Goal: Task Accomplishment & Management: Use online tool/utility

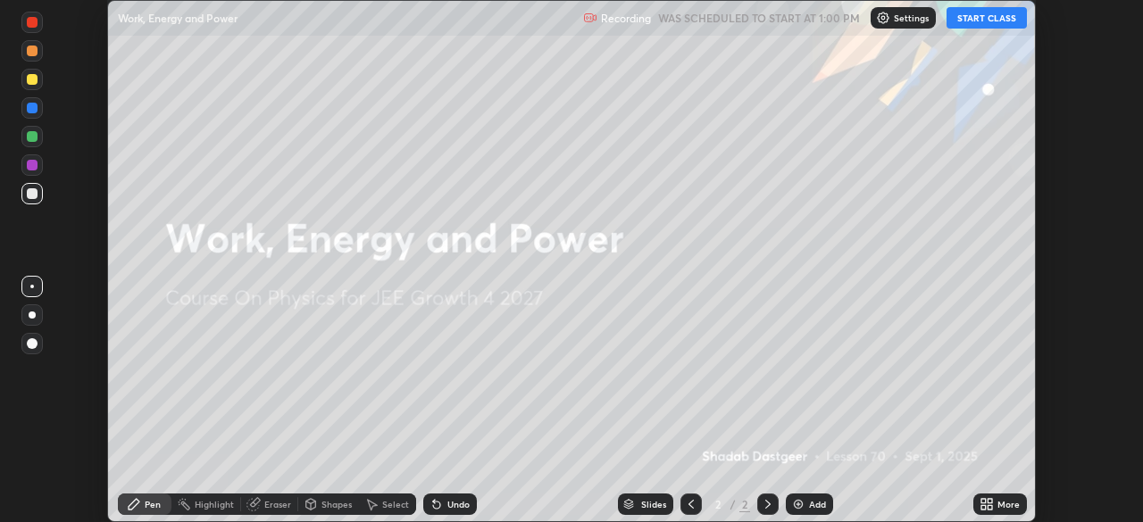
scroll to position [522, 1143]
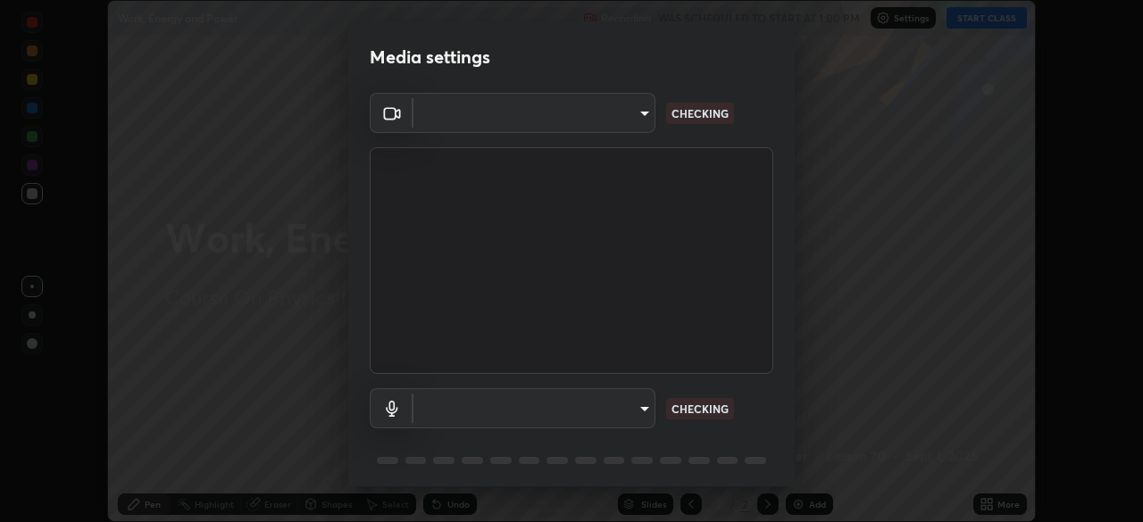
type input "3bea00eeac86fb66be6728b5c695c6c415261c56062ce64894d09a8807f83109"
type input "communications"
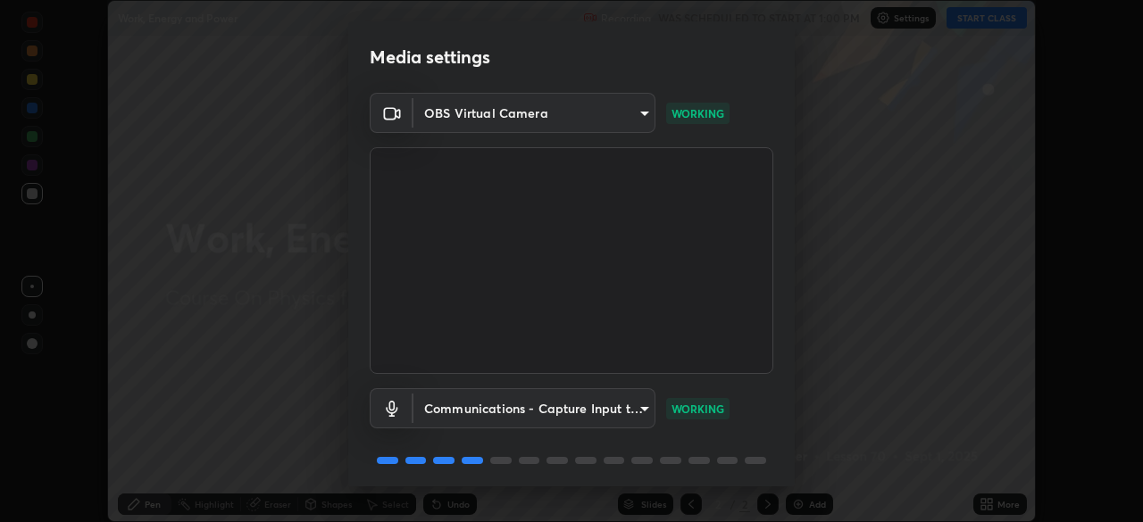
scroll to position [63, 0]
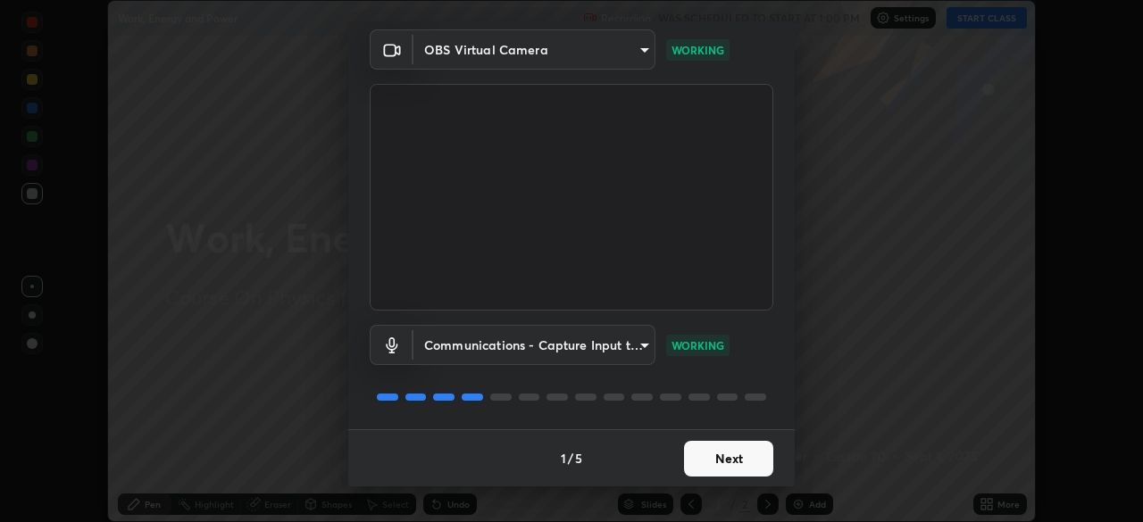
click at [728, 460] on button "Next" at bounding box center [728, 459] width 89 height 36
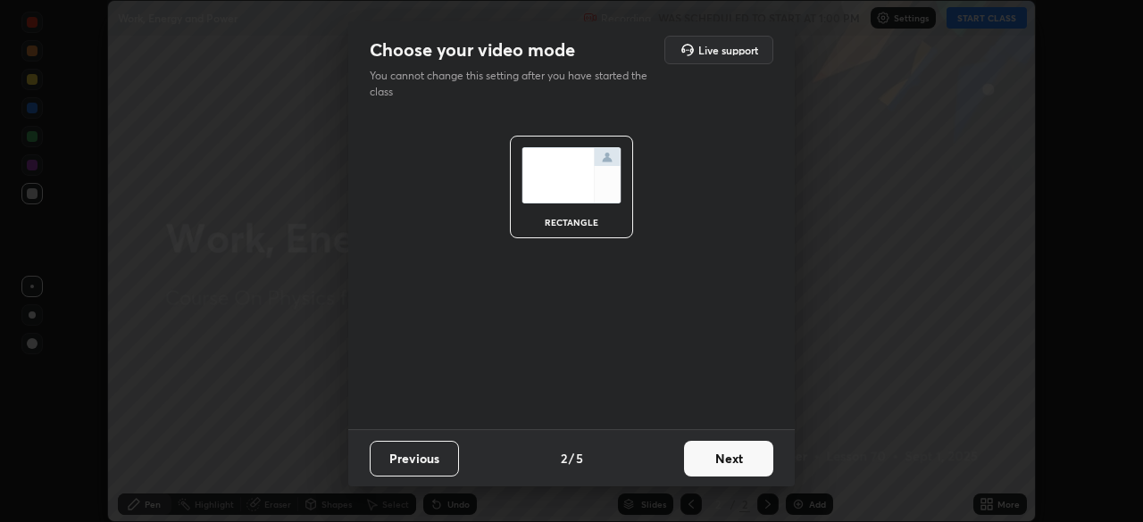
scroll to position [0, 0]
click at [732, 468] on button "Next" at bounding box center [728, 459] width 89 height 36
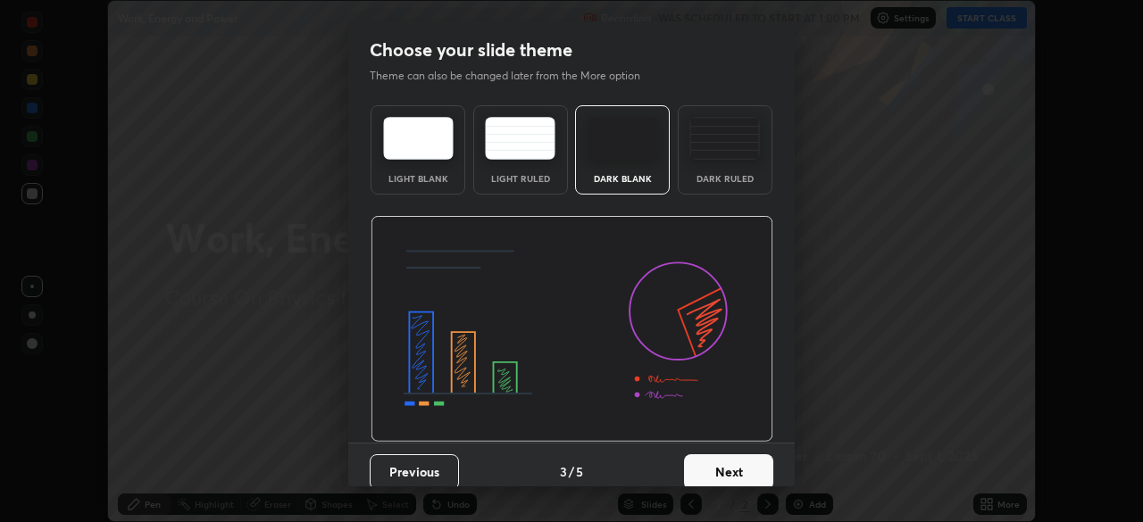
scroll to position [13, 0]
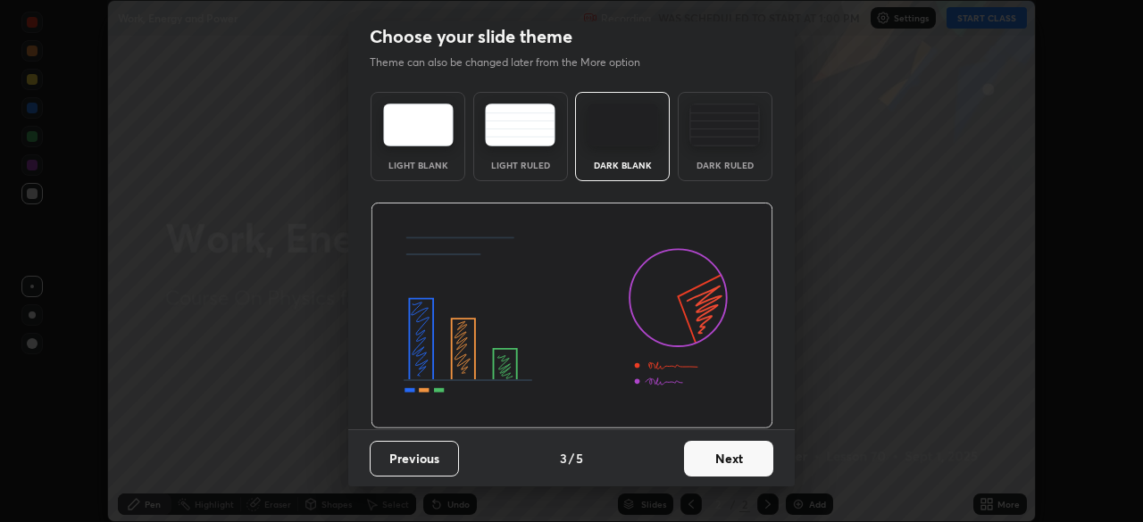
click at [738, 466] on button "Next" at bounding box center [728, 459] width 89 height 36
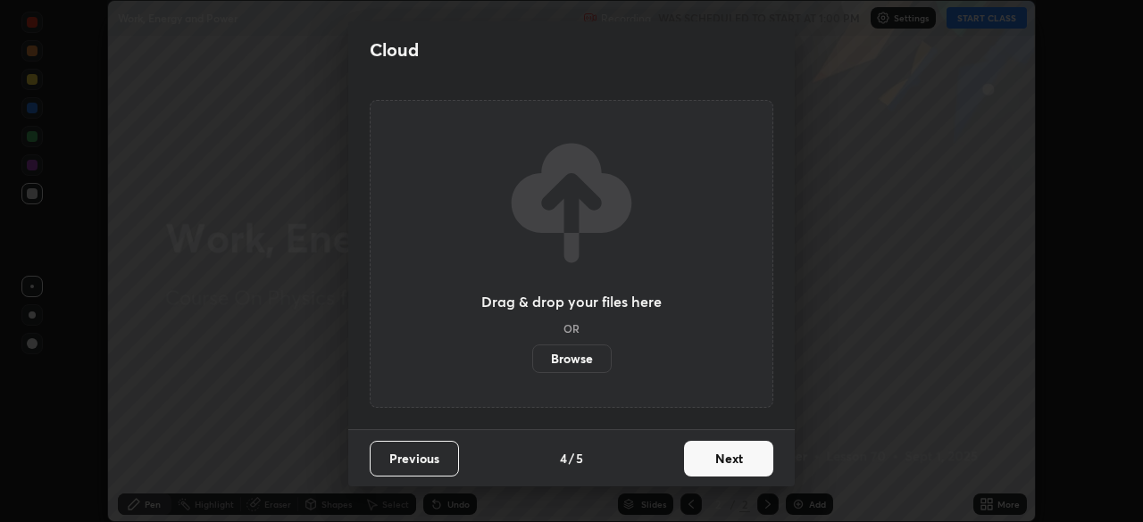
scroll to position [0, 0]
click at [744, 454] on button "Next" at bounding box center [728, 459] width 89 height 36
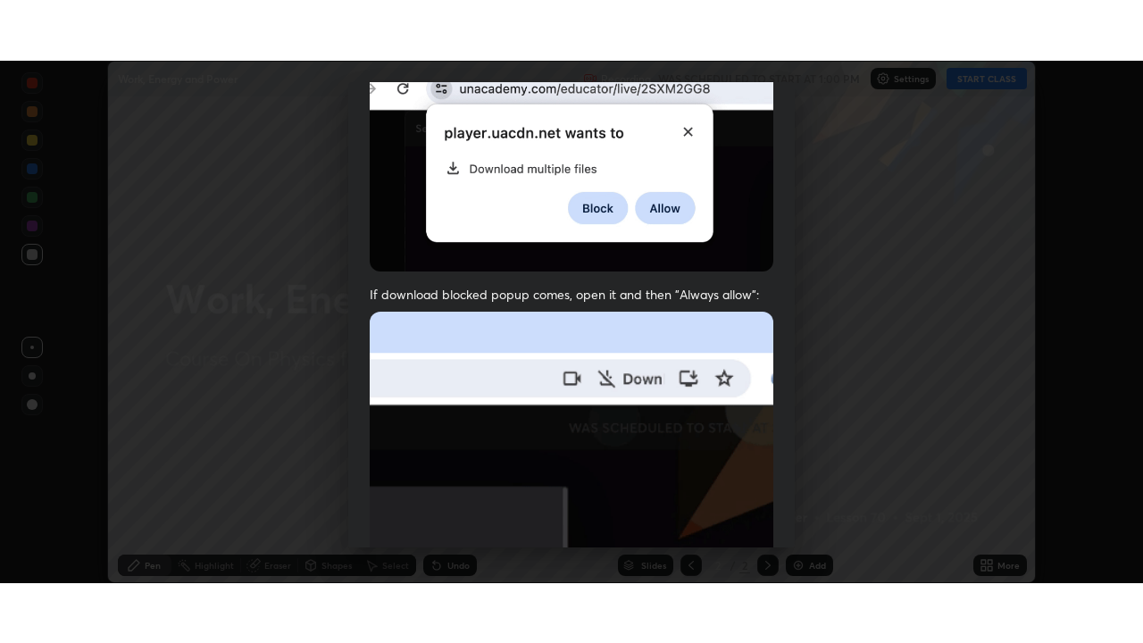
scroll to position [428, 0]
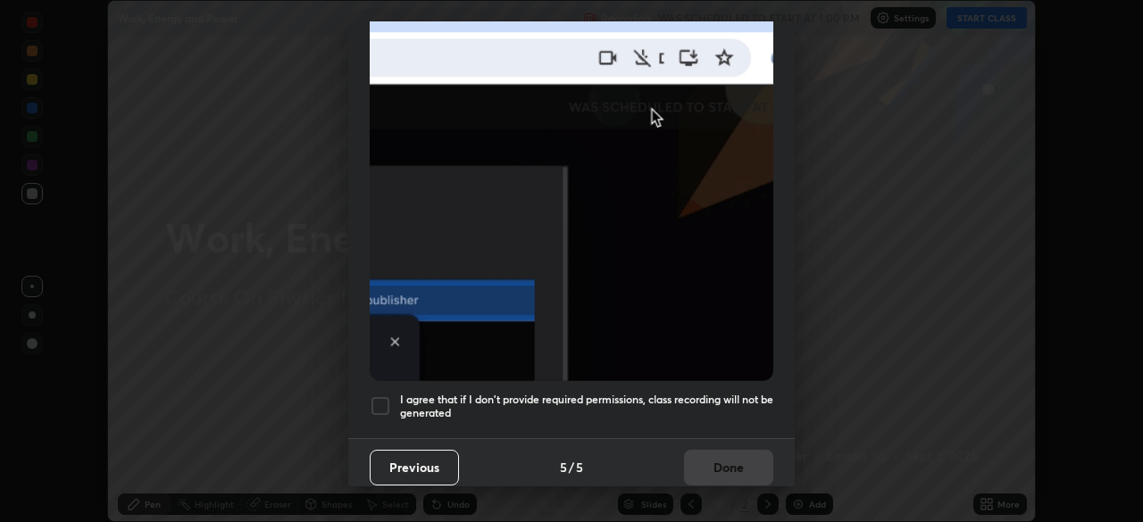
click at [379, 395] on div at bounding box center [380, 405] width 21 height 21
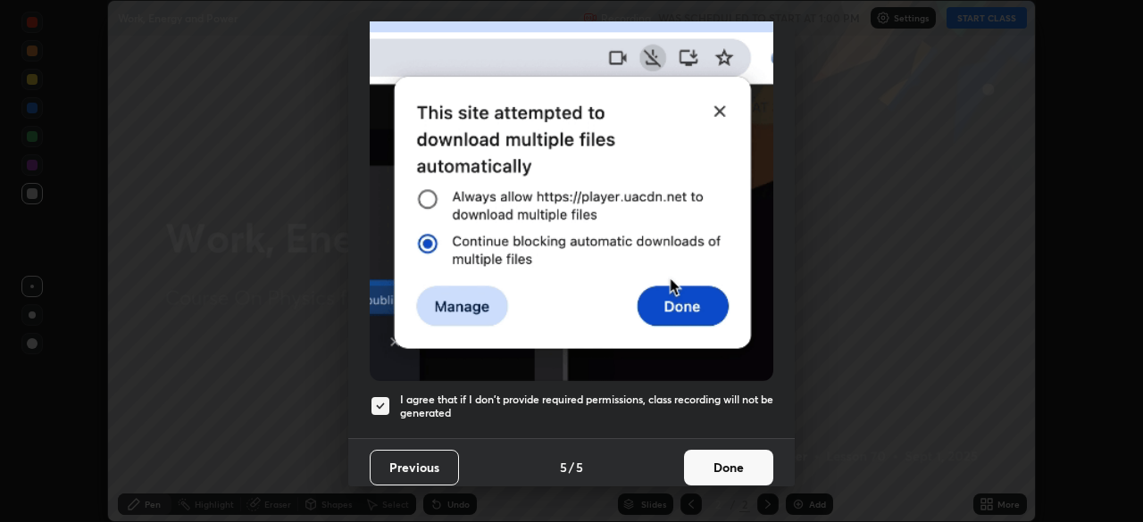
click at [733, 457] on button "Done" at bounding box center [728, 468] width 89 height 36
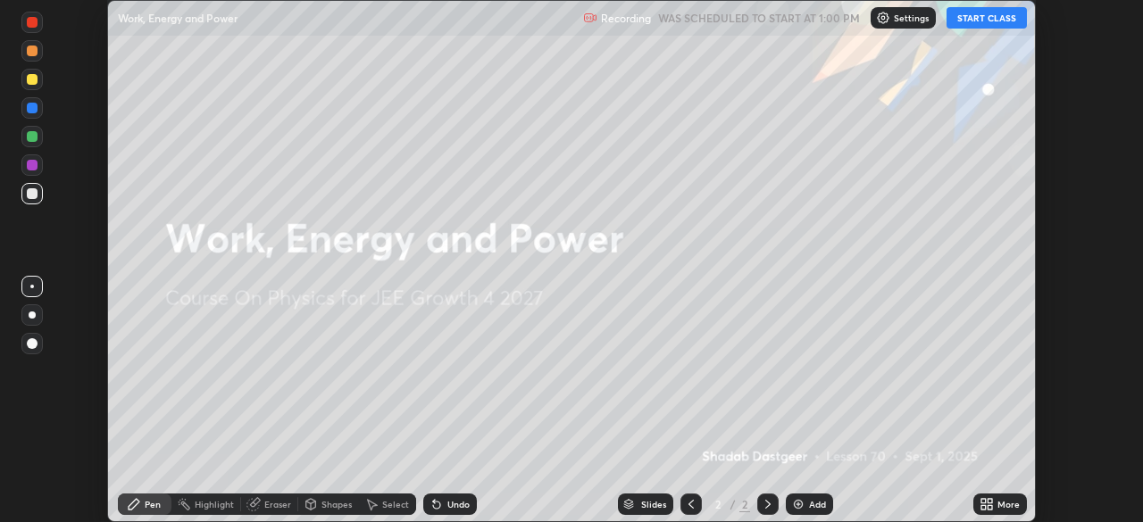
click at [977, 21] on button "START CLASS" at bounding box center [986, 17] width 80 height 21
click at [991, 511] on icon at bounding box center [986, 504] width 14 height 14
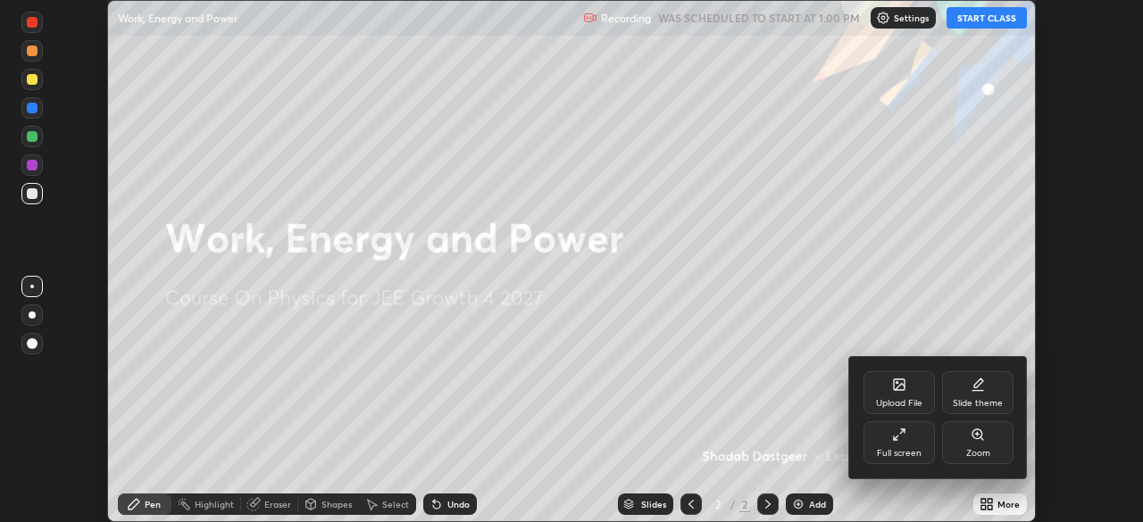
click at [904, 436] on icon at bounding box center [899, 435] width 14 height 14
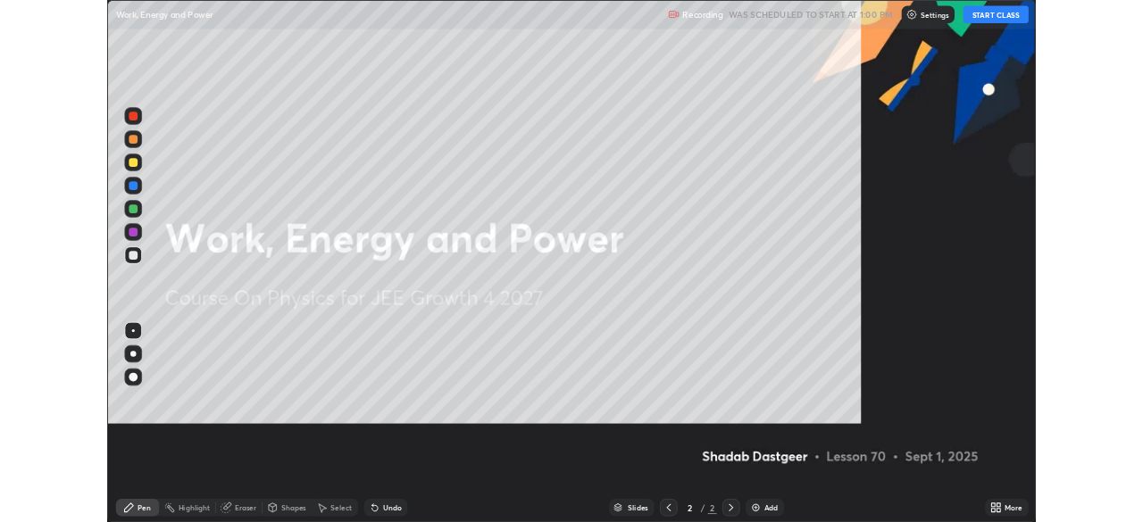
scroll to position [643, 1143]
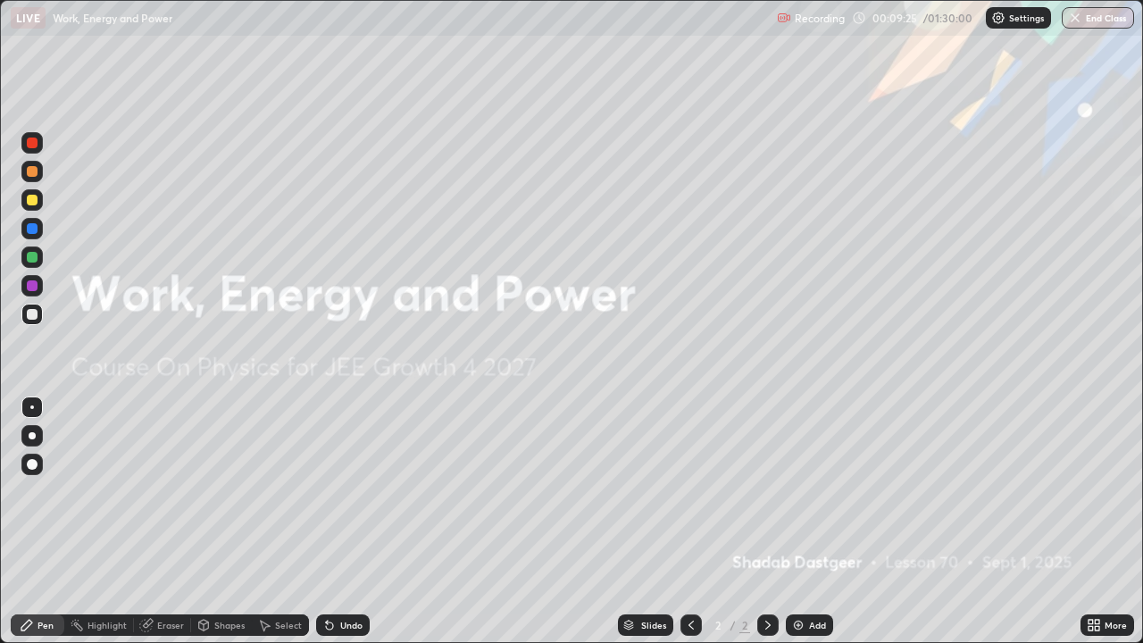
click at [817, 521] on div "Add" at bounding box center [817, 624] width 17 height 9
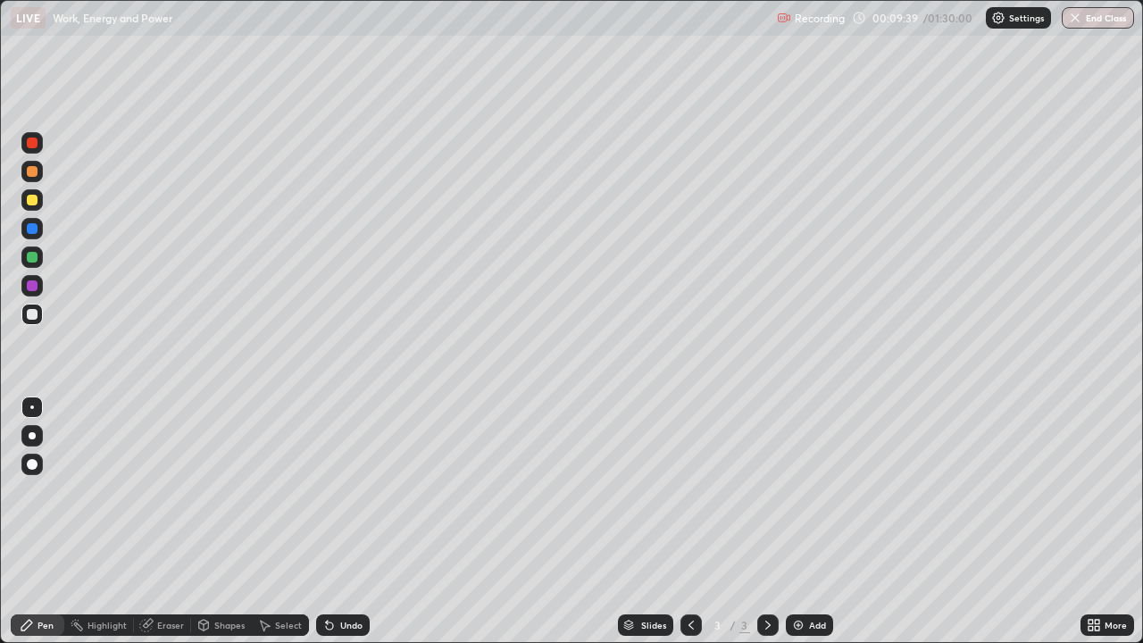
click at [39, 203] on div at bounding box center [31, 199] width 21 height 21
click at [34, 317] on div at bounding box center [32, 314] width 11 height 11
click at [159, 521] on div "Eraser" at bounding box center [170, 624] width 27 height 9
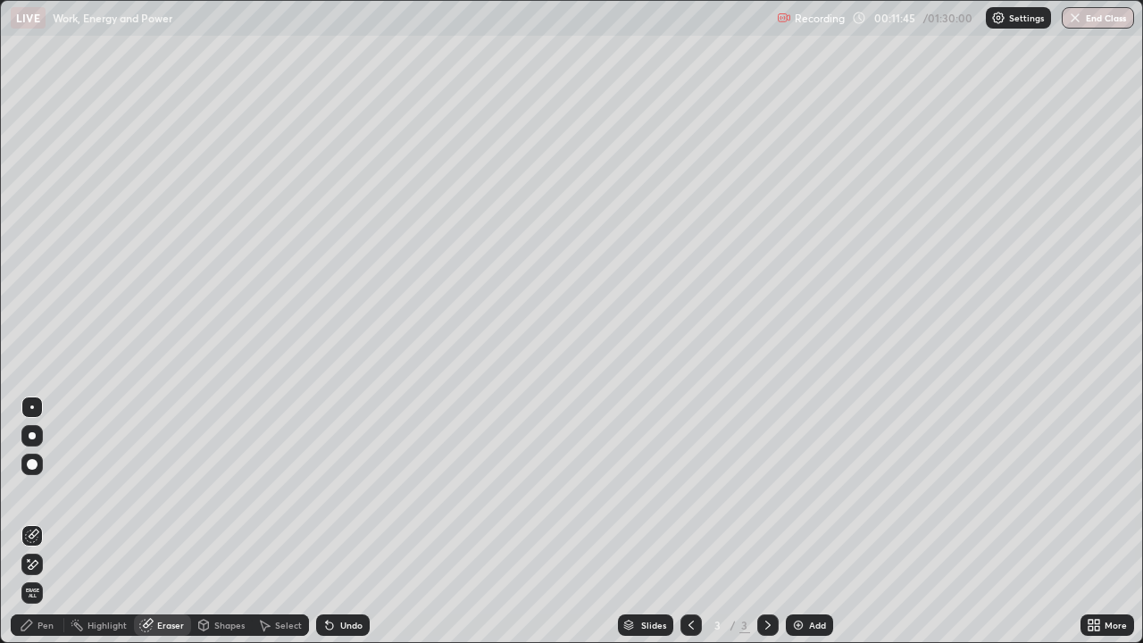
click at [37, 521] on div "Pen" at bounding box center [45, 624] width 16 height 9
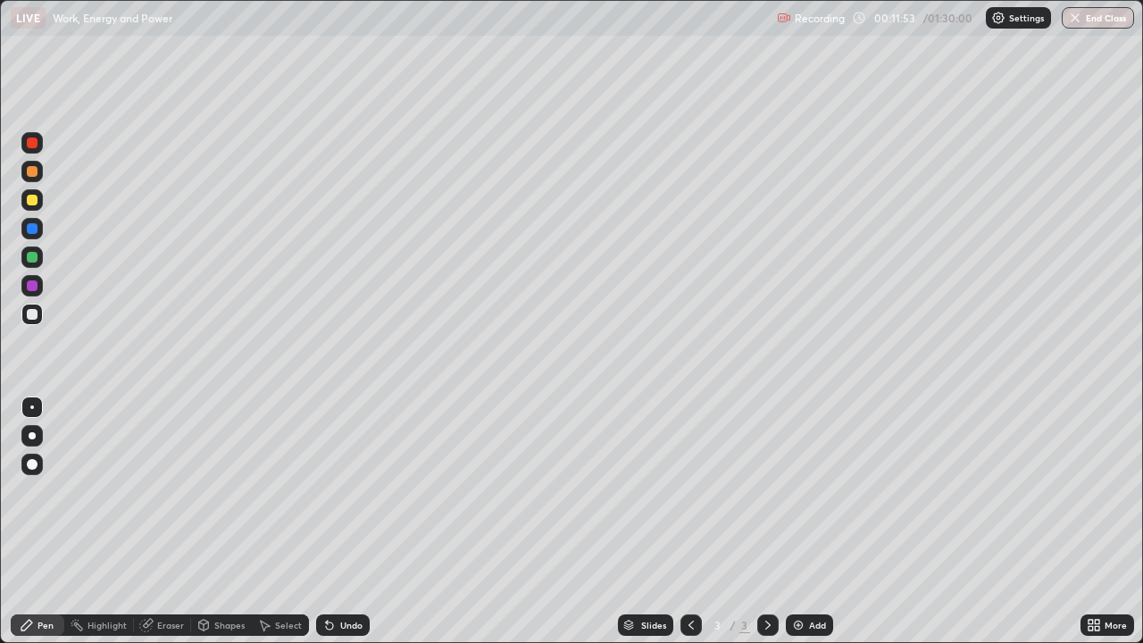
click at [40, 201] on div at bounding box center [31, 199] width 21 height 21
click at [34, 314] on div at bounding box center [32, 314] width 11 height 11
click at [809, 521] on div "Add" at bounding box center [817, 624] width 17 height 9
click at [29, 322] on div at bounding box center [31, 314] width 21 height 21
click at [357, 521] on div "Undo" at bounding box center [351, 624] width 22 height 9
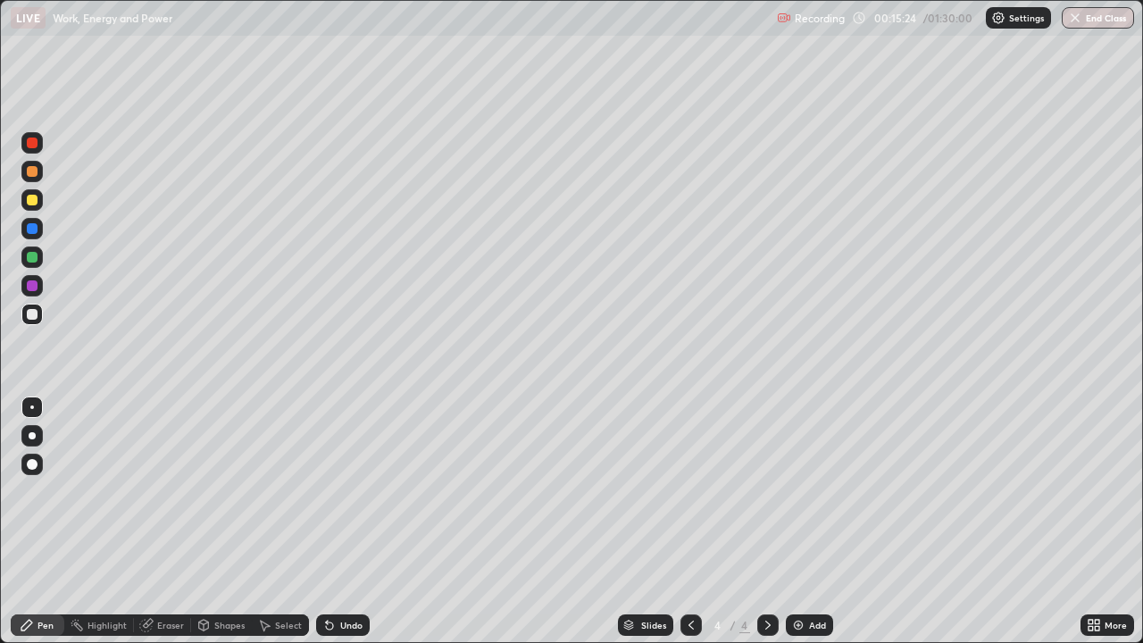
click at [355, 521] on div "Undo" at bounding box center [351, 624] width 22 height 9
click at [357, 521] on div "Undo" at bounding box center [351, 624] width 22 height 9
click at [355, 521] on div "Undo" at bounding box center [351, 624] width 22 height 9
click at [357, 521] on div "Undo" at bounding box center [351, 624] width 22 height 9
click at [37, 198] on div at bounding box center [32, 200] width 11 height 11
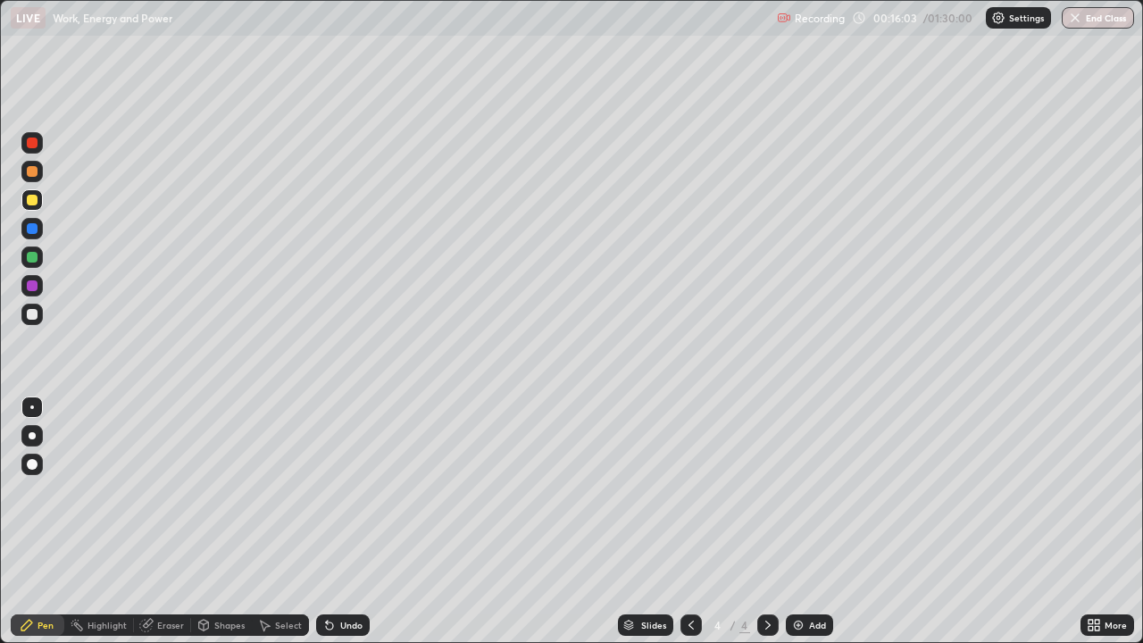
click at [35, 312] on div at bounding box center [32, 314] width 11 height 11
click at [33, 199] on div at bounding box center [32, 200] width 11 height 11
click at [689, 521] on icon at bounding box center [691, 625] width 14 height 14
click at [766, 521] on icon at bounding box center [768, 625] width 14 height 14
click at [32, 312] on div at bounding box center [32, 314] width 11 height 11
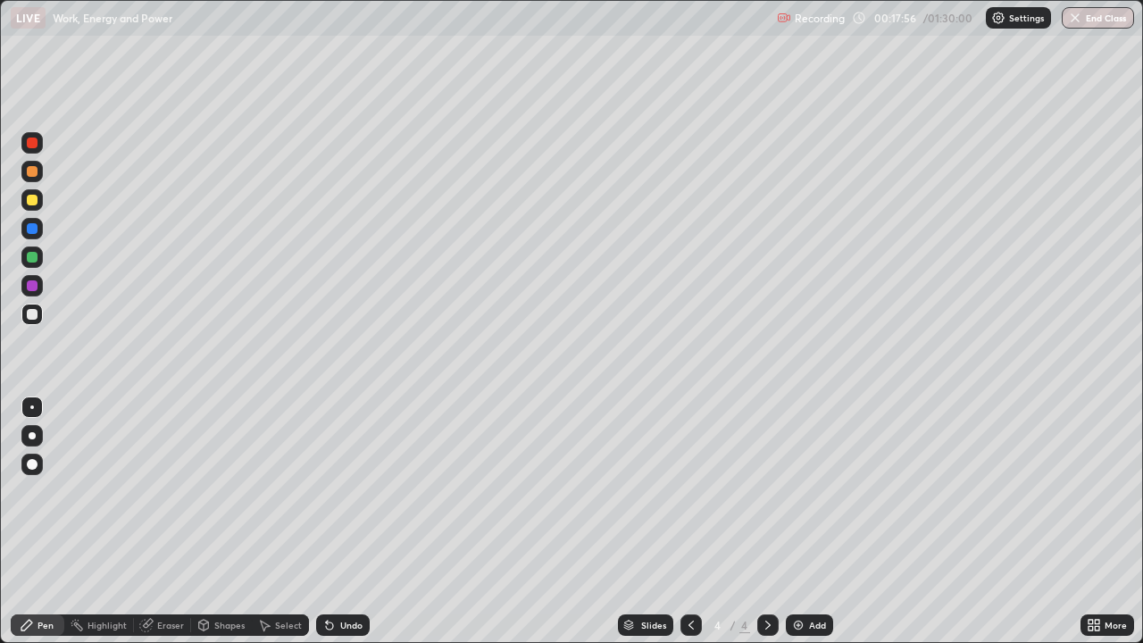
click at [36, 189] on div at bounding box center [31, 199] width 21 height 21
click at [689, 521] on icon at bounding box center [691, 625] width 14 height 14
click at [157, 521] on div "Eraser" at bounding box center [170, 624] width 27 height 9
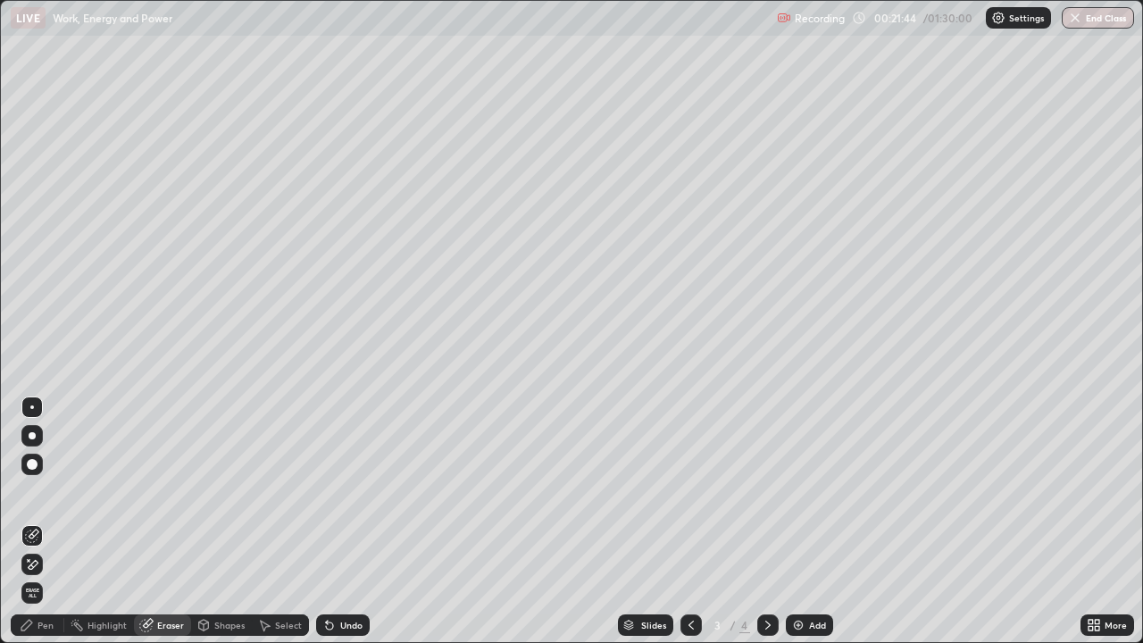
click at [773, 521] on icon at bounding box center [768, 625] width 14 height 14
click at [804, 521] on div "Add" at bounding box center [809, 624] width 47 height 21
click at [35, 521] on div "Pen" at bounding box center [38, 624] width 54 height 21
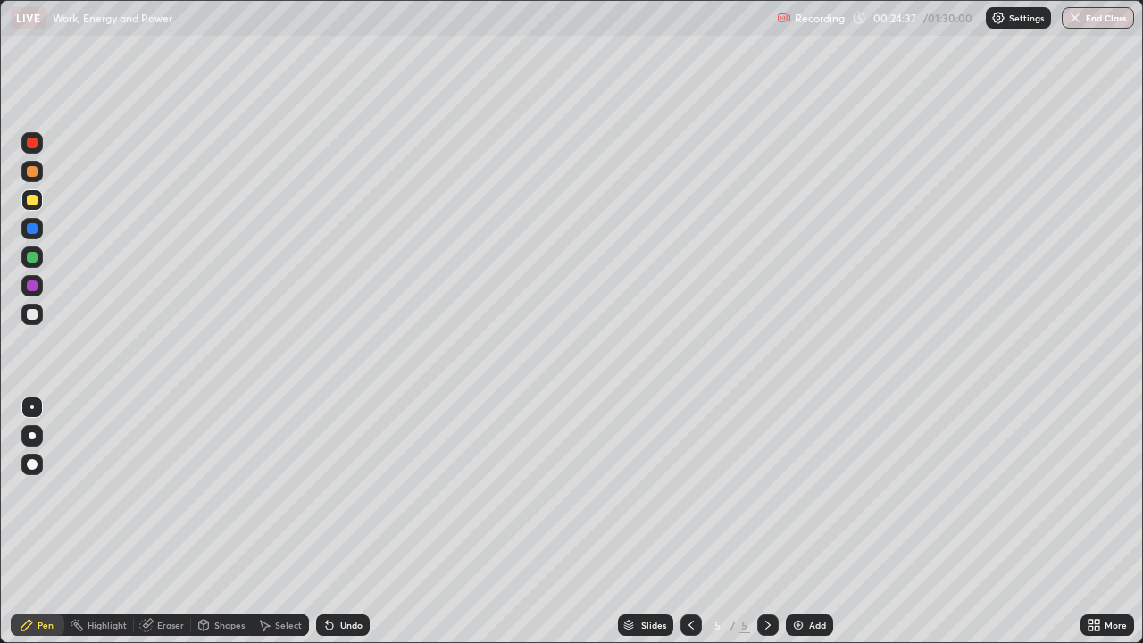
click at [33, 312] on div at bounding box center [32, 314] width 11 height 11
click at [684, 521] on icon at bounding box center [691, 625] width 14 height 14
click at [766, 521] on icon at bounding box center [768, 625] width 14 height 14
click at [28, 287] on div at bounding box center [32, 285] width 11 height 11
click at [335, 521] on div "Undo" at bounding box center [343, 624] width 54 height 21
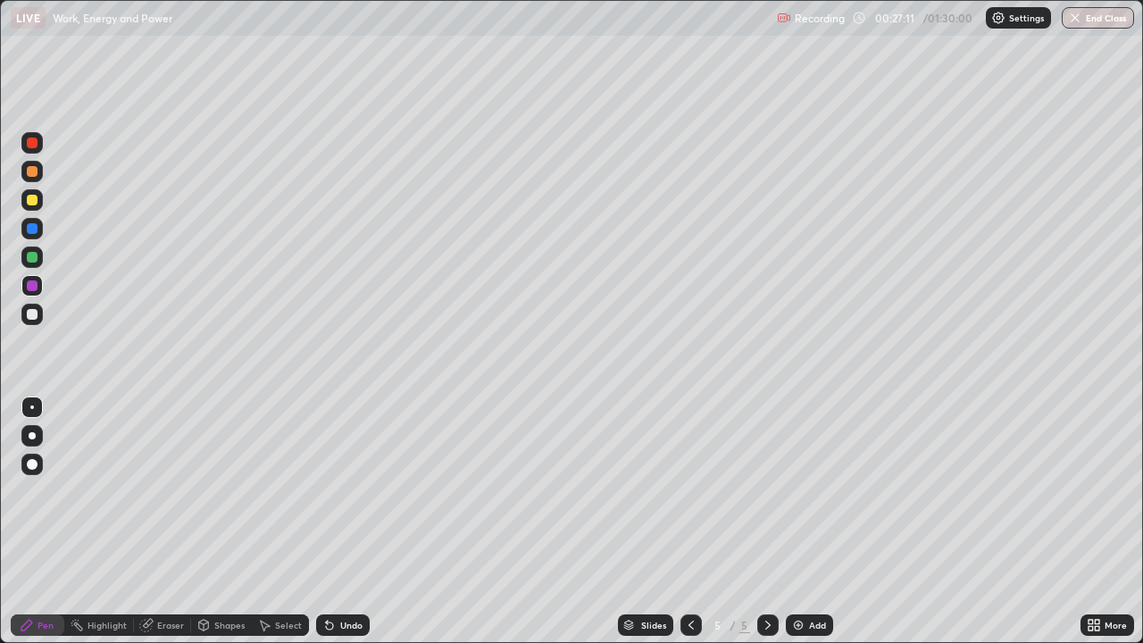
click at [335, 521] on div "Undo" at bounding box center [343, 624] width 54 height 21
click at [327, 521] on icon at bounding box center [329, 625] width 7 height 7
click at [340, 521] on div "Undo" at bounding box center [351, 624] width 22 height 9
click at [37, 139] on div at bounding box center [32, 142] width 11 height 11
click at [31, 313] on div at bounding box center [32, 314] width 11 height 11
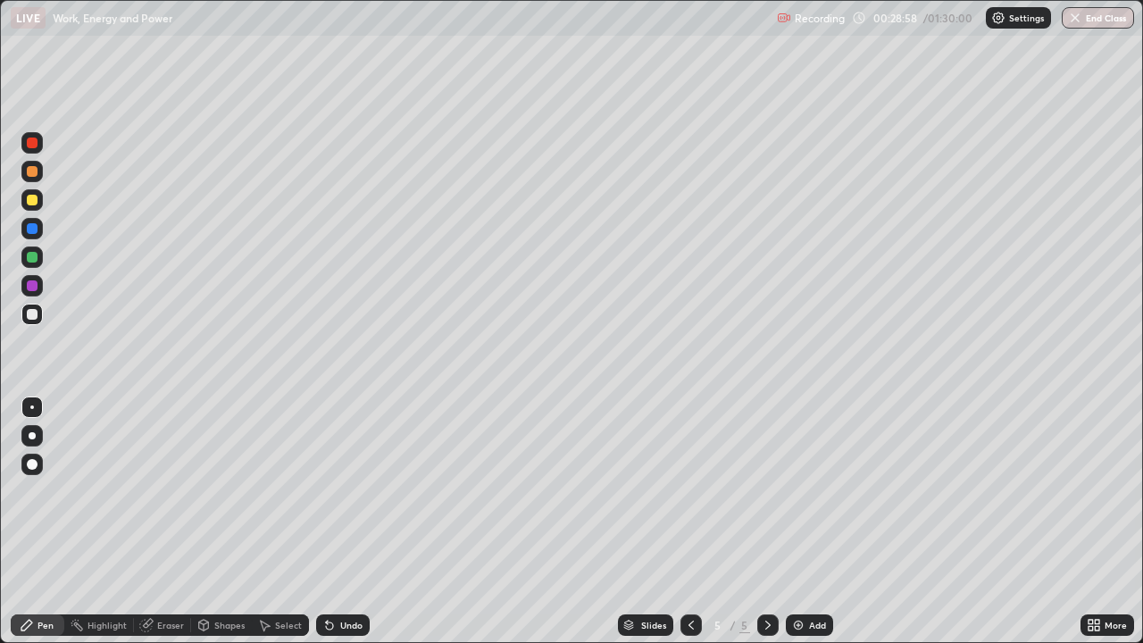
click at [46, 512] on div "Erase all" at bounding box center [32, 321] width 43 height 571
click at [32, 407] on div at bounding box center [32, 407] width 4 height 4
click at [326, 521] on icon at bounding box center [327, 621] width 2 height 2
click at [37, 304] on div at bounding box center [31, 314] width 21 height 21
click at [334, 521] on div "Undo" at bounding box center [339, 625] width 61 height 36
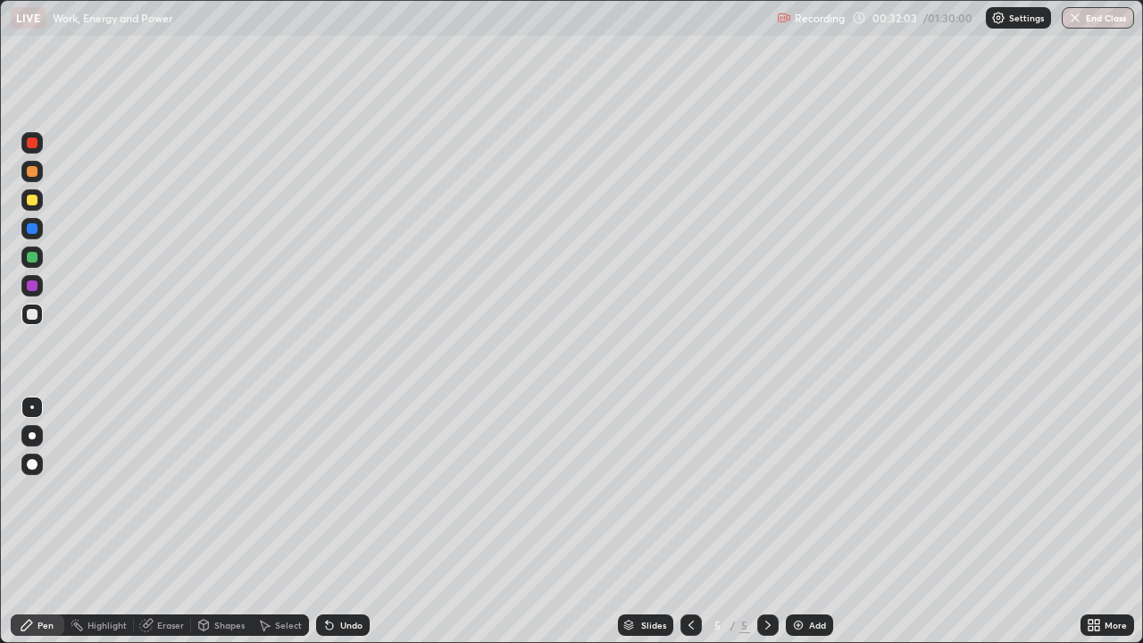
click at [334, 521] on div "Undo" at bounding box center [343, 624] width 54 height 21
click at [806, 521] on div "Add" at bounding box center [809, 624] width 47 height 21
click at [33, 172] on div at bounding box center [32, 171] width 11 height 11
click at [353, 521] on div "Undo" at bounding box center [351, 624] width 22 height 9
click at [29, 316] on div at bounding box center [32, 314] width 11 height 11
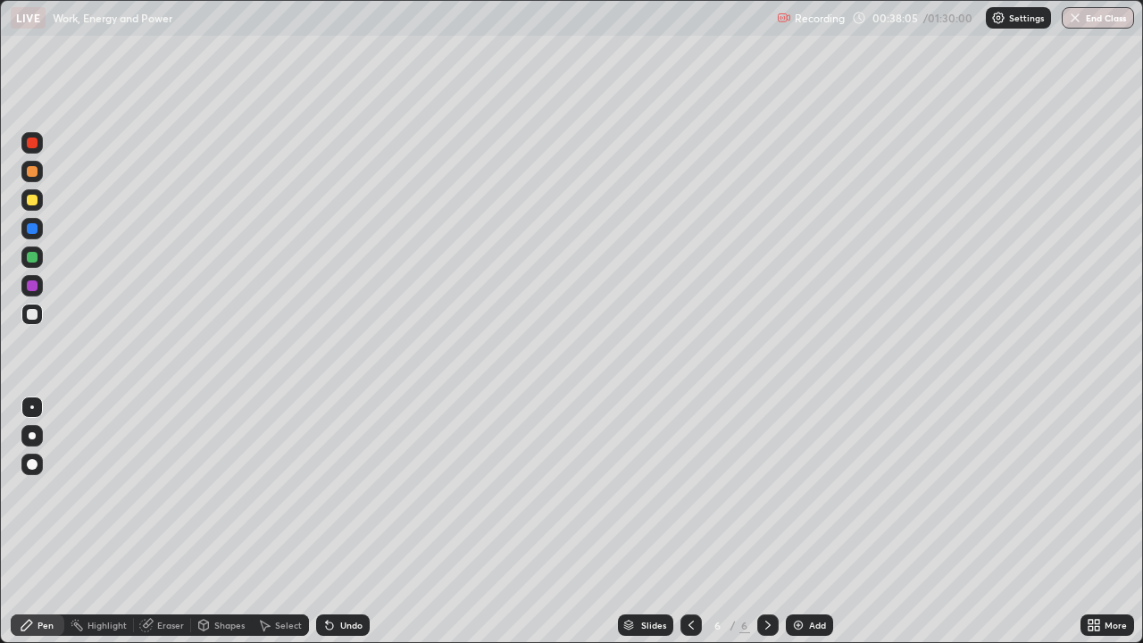
click at [32, 174] on div at bounding box center [32, 171] width 11 height 11
click at [152, 521] on icon at bounding box center [146, 625] width 14 height 14
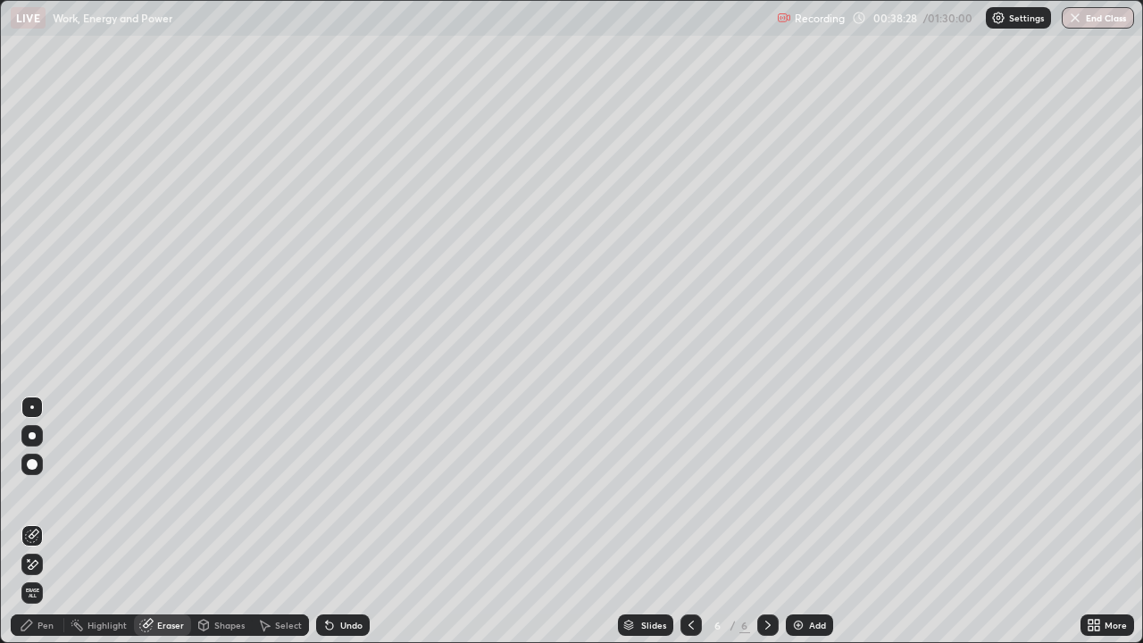
click at [47, 521] on div "Pen" at bounding box center [38, 624] width 54 height 21
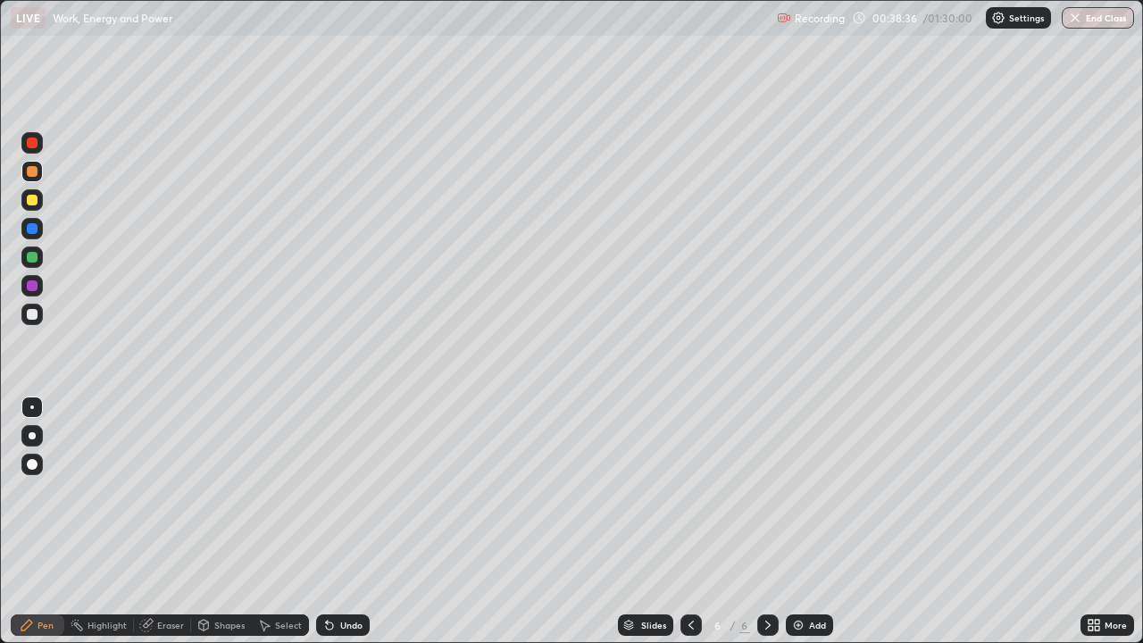
click at [33, 309] on div at bounding box center [32, 314] width 11 height 11
click at [167, 521] on div "Eraser" at bounding box center [162, 624] width 57 height 21
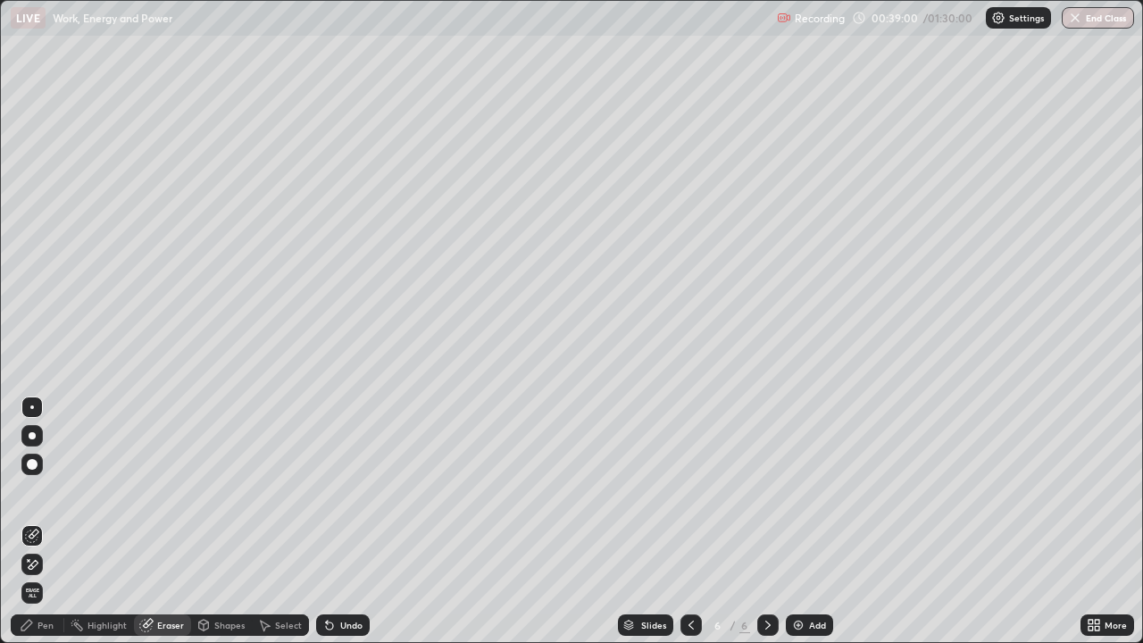
click at [33, 521] on icon at bounding box center [27, 625] width 14 height 14
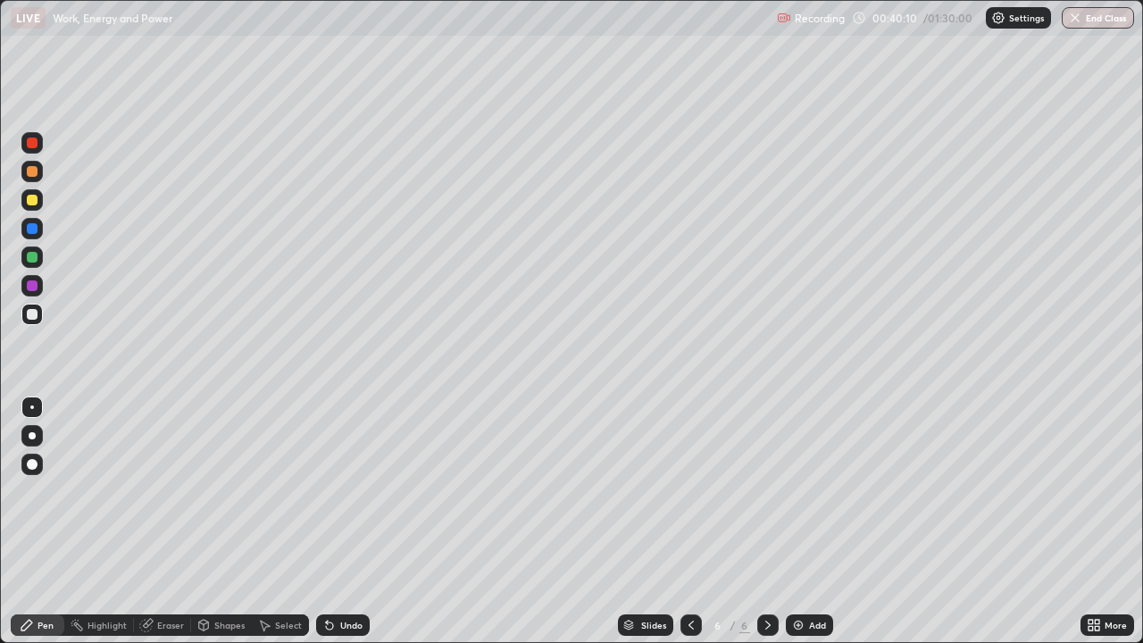
click at [221, 521] on div "Shapes" at bounding box center [229, 624] width 30 height 9
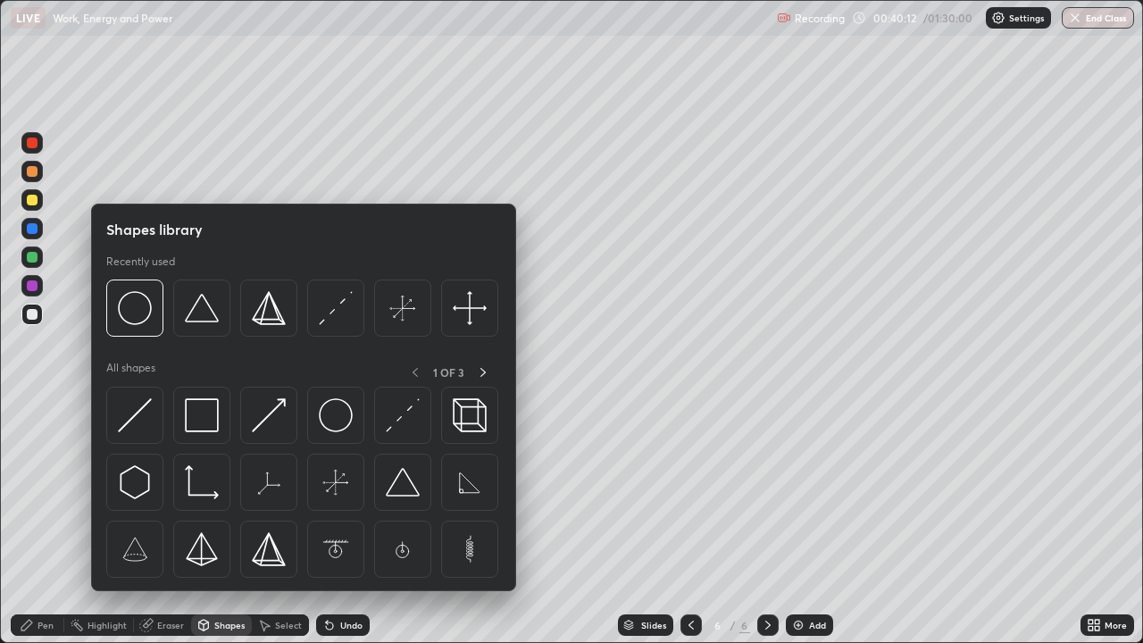
click at [290, 521] on div "Select" at bounding box center [288, 624] width 27 height 9
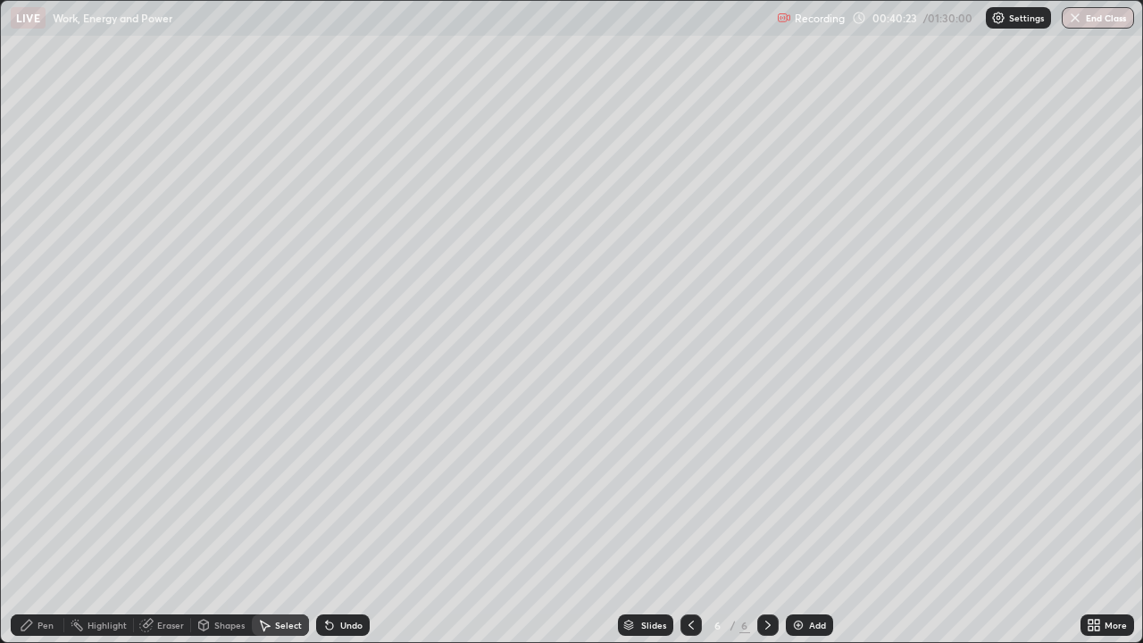
click at [154, 521] on div "Eraser" at bounding box center [162, 625] width 57 height 36
click at [36, 521] on div "Pen" at bounding box center [38, 624] width 54 height 21
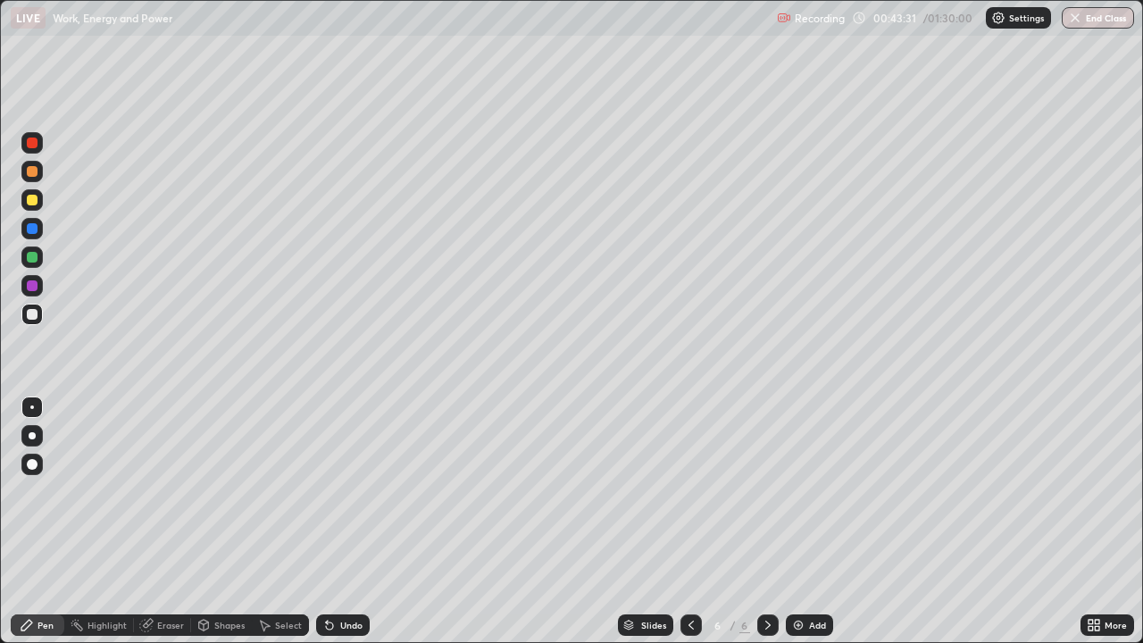
click at [33, 198] on div at bounding box center [32, 200] width 11 height 11
click at [332, 521] on icon at bounding box center [329, 625] width 14 height 14
click at [153, 521] on div "Eraser" at bounding box center [162, 624] width 57 height 21
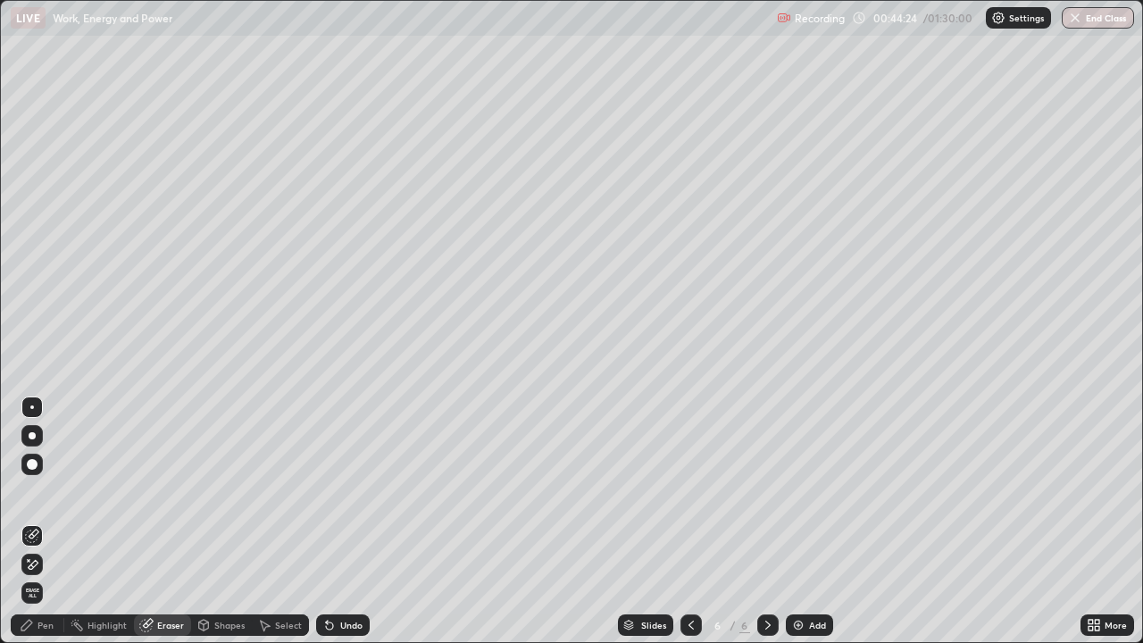
click at [39, 521] on div "Pen" at bounding box center [38, 624] width 54 height 21
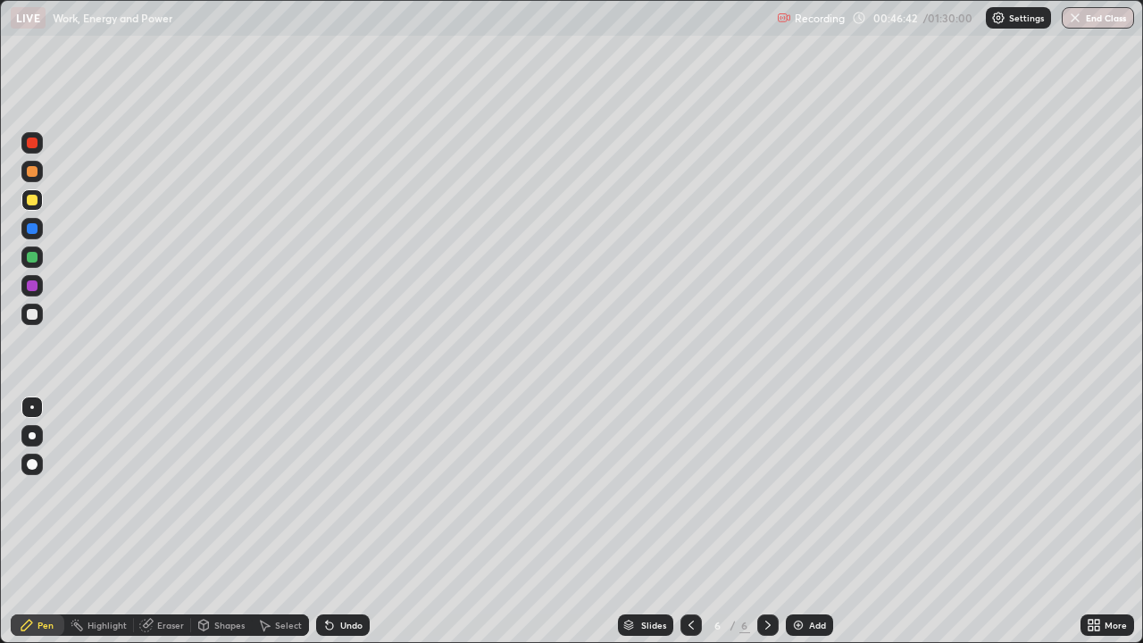
click at [816, 521] on div "Add" at bounding box center [817, 624] width 17 height 9
click at [29, 318] on div at bounding box center [32, 314] width 11 height 11
click at [333, 521] on div "Undo" at bounding box center [343, 624] width 54 height 21
click at [335, 521] on div "Undo" at bounding box center [343, 624] width 54 height 21
click at [337, 521] on div "Undo" at bounding box center [343, 624] width 54 height 21
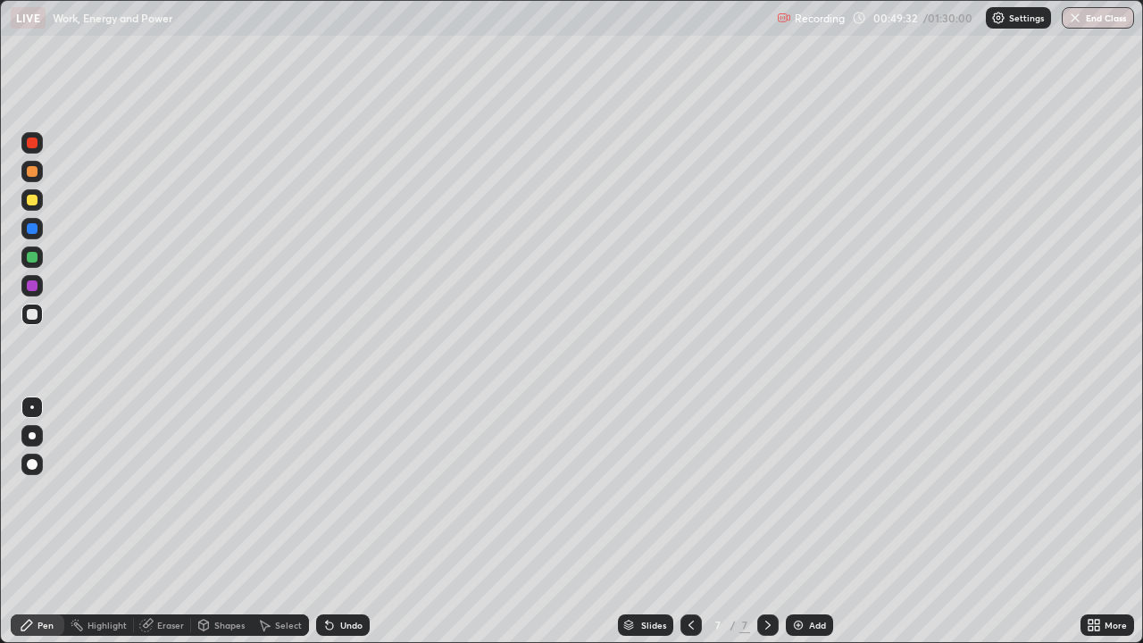
click at [332, 521] on div "Undo" at bounding box center [343, 624] width 54 height 21
click at [337, 521] on div "Undo" at bounding box center [343, 624] width 54 height 21
click at [334, 521] on div "Undo" at bounding box center [343, 624] width 54 height 21
click at [328, 521] on icon at bounding box center [329, 625] width 7 height 7
click at [329, 521] on icon at bounding box center [329, 625] width 7 height 7
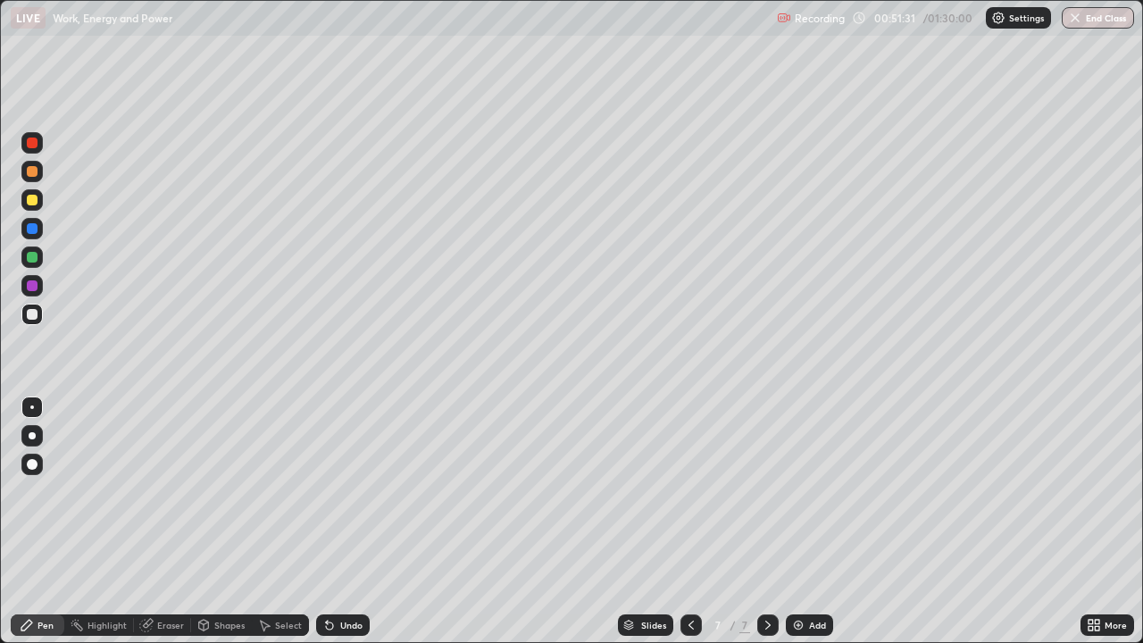
click at [326, 521] on icon at bounding box center [327, 621] width 2 height 2
click at [154, 521] on div "Eraser" at bounding box center [162, 624] width 57 height 21
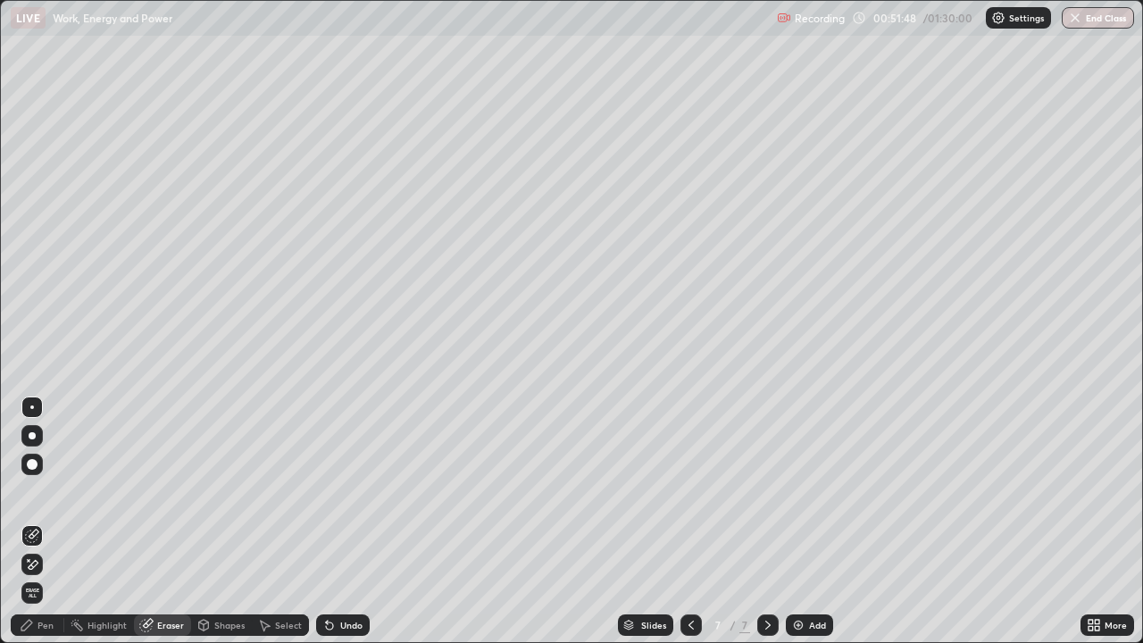
click at [46, 521] on div "Pen" at bounding box center [38, 624] width 54 height 21
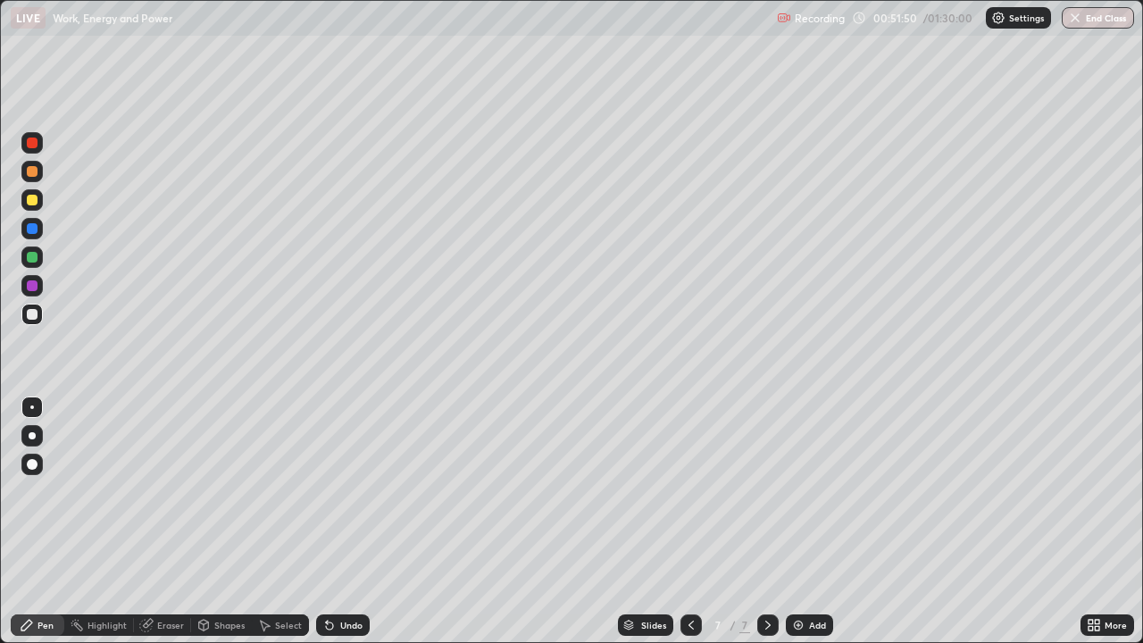
click at [168, 521] on div "Eraser" at bounding box center [170, 624] width 27 height 9
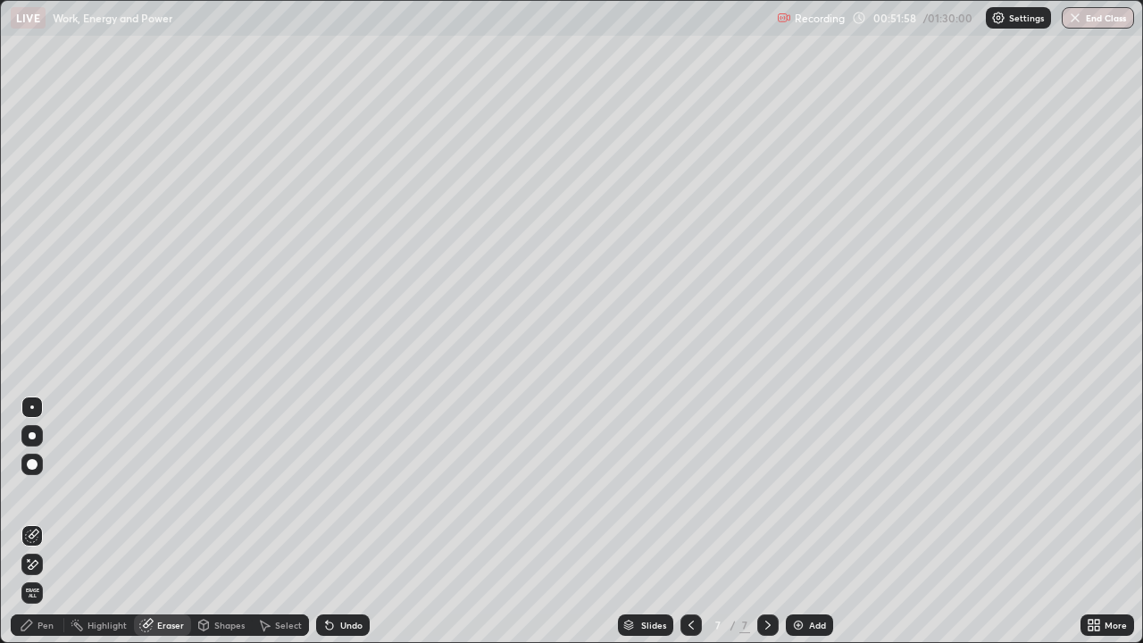
click at [40, 521] on div "Pen" at bounding box center [45, 624] width 16 height 9
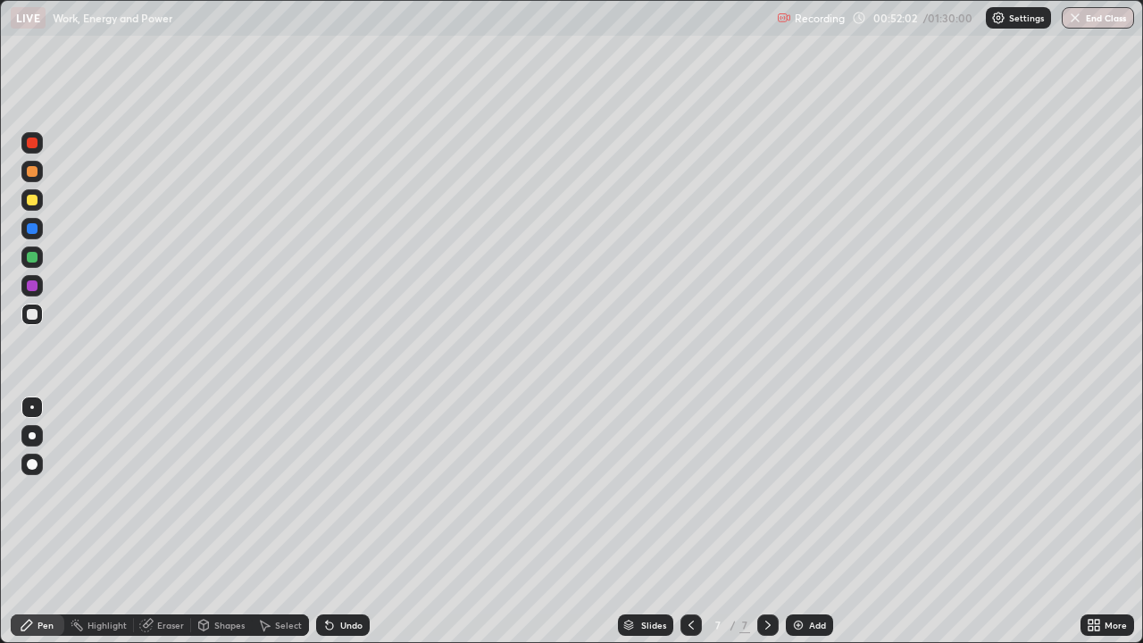
click at [333, 521] on icon at bounding box center [329, 625] width 14 height 14
click at [326, 521] on icon at bounding box center [327, 621] width 2 height 2
click at [38, 173] on div at bounding box center [31, 171] width 21 height 21
click at [335, 521] on div "Undo" at bounding box center [343, 624] width 54 height 21
click at [337, 521] on div "Undo" at bounding box center [343, 624] width 54 height 21
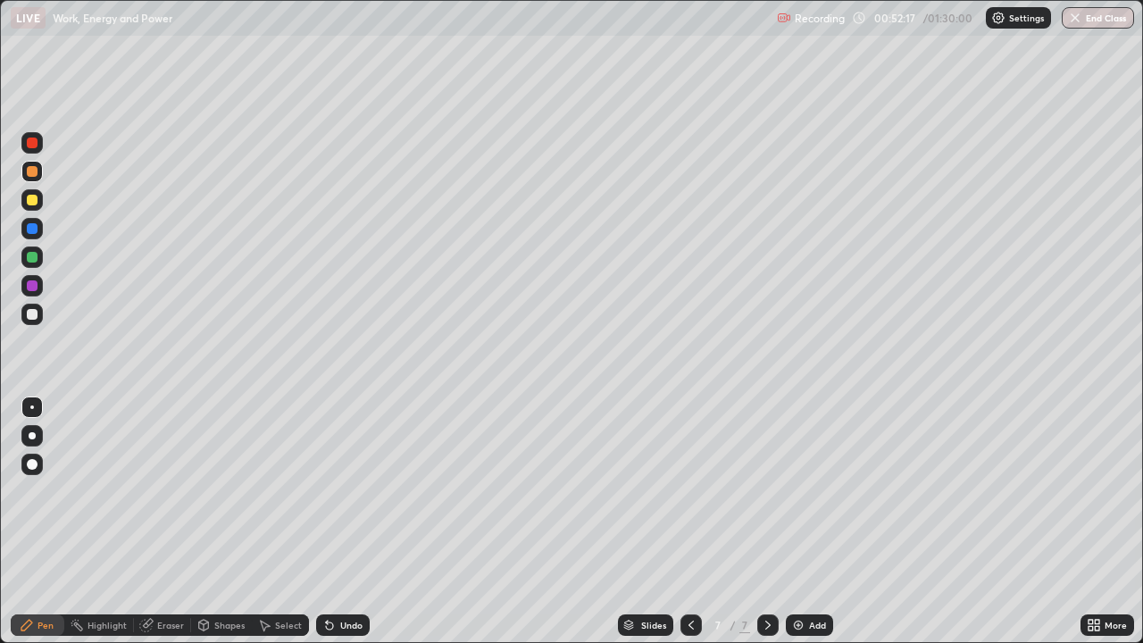
click at [335, 521] on div "Undo" at bounding box center [343, 624] width 54 height 21
click at [332, 521] on icon at bounding box center [329, 625] width 14 height 14
click at [151, 521] on icon at bounding box center [146, 625] width 14 height 14
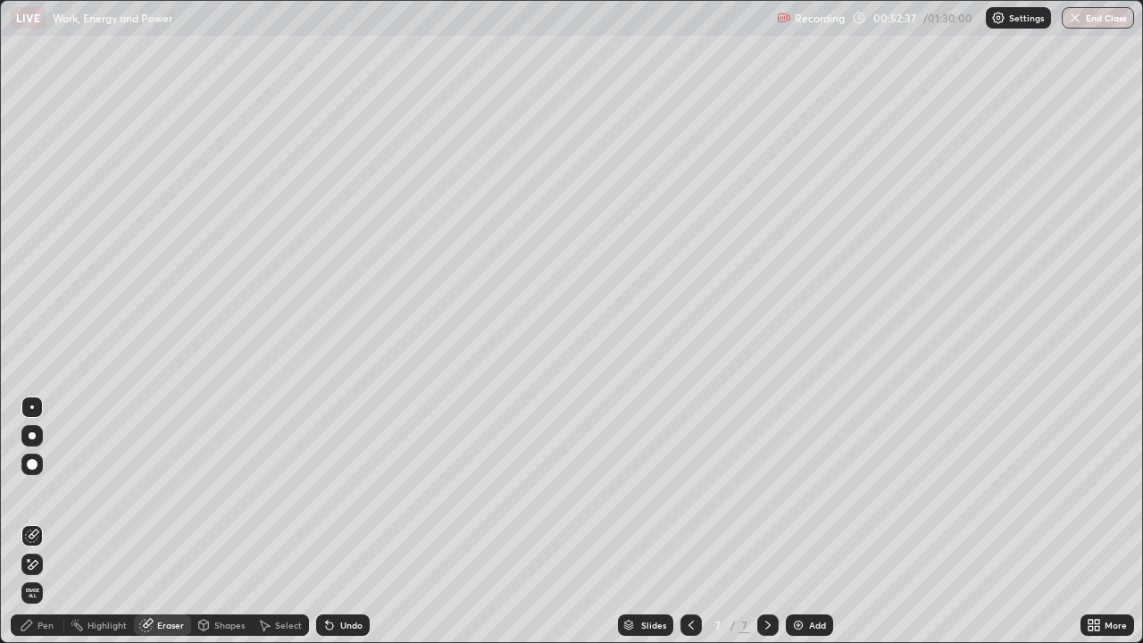
click at [32, 407] on div at bounding box center [32, 407] width 4 height 4
click at [35, 521] on div "Pen" at bounding box center [38, 624] width 54 height 21
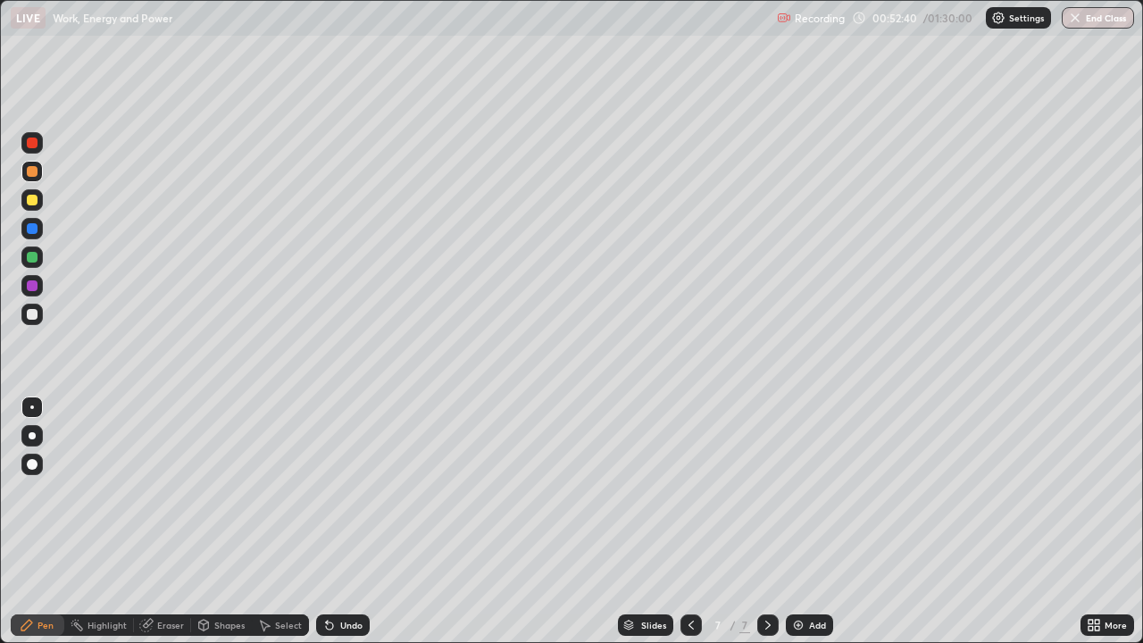
click at [30, 318] on div at bounding box center [32, 314] width 11 height 11
click at [152, 521] on div "Eraser" at bounding box center [162, 624] width 57 height 21
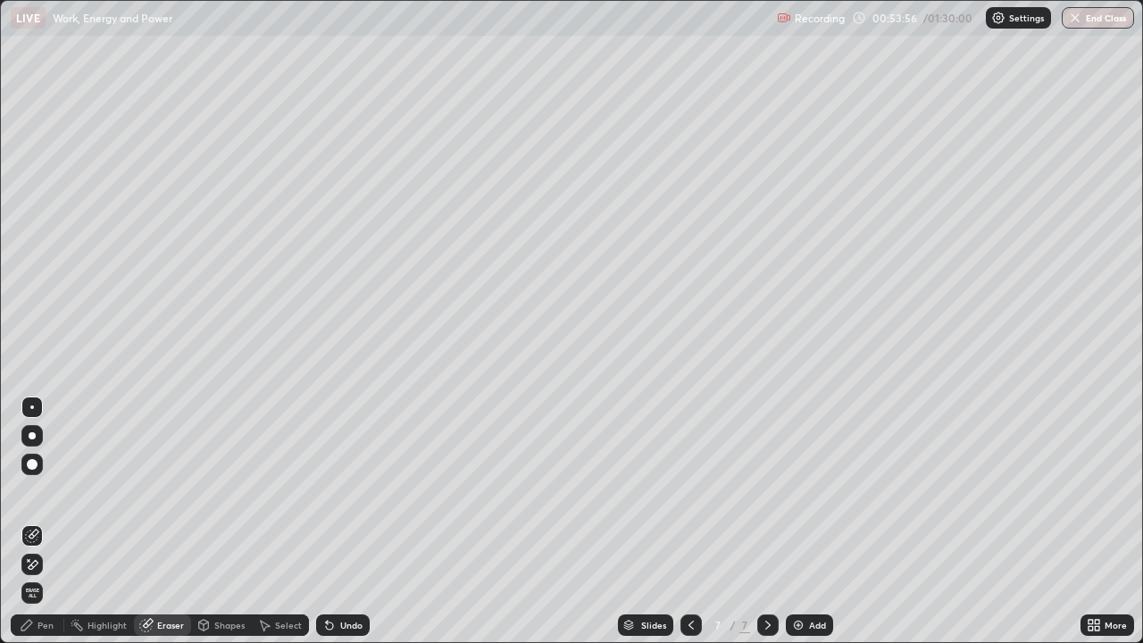
click at [689, 521] on icon at bounding box center [691, 625] width 14 height 14
click at [764, 521] on icon at bounding box center [768, 625] width 14 height 14
click at [35, 521] on div "Pen" at bounding box center [38, 624] width 54 height 21
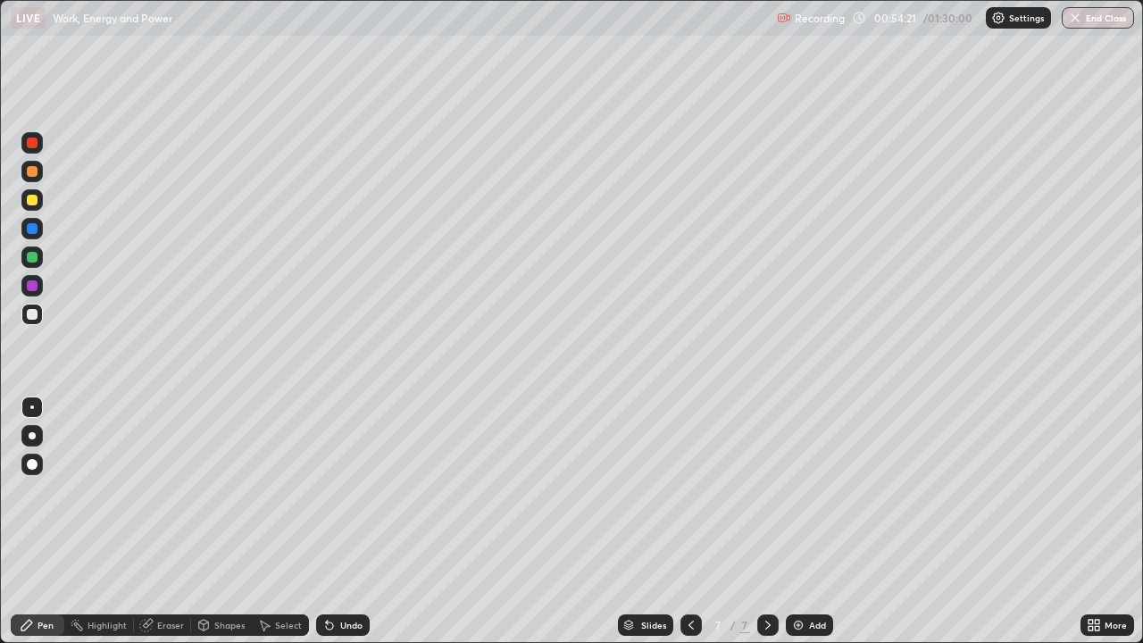
click at [32, 304] on div at bounding box center [31, 314] width 21 height 21
click at [326, 521] on icon at bounding box center [327, 621] width 2 height 2
click at [38, 135] on div at bounding box center [31, 142] width 21 height 21
click at [174, 521] on div "Eraser" at bounding box center [162, 624] width 57 height 21
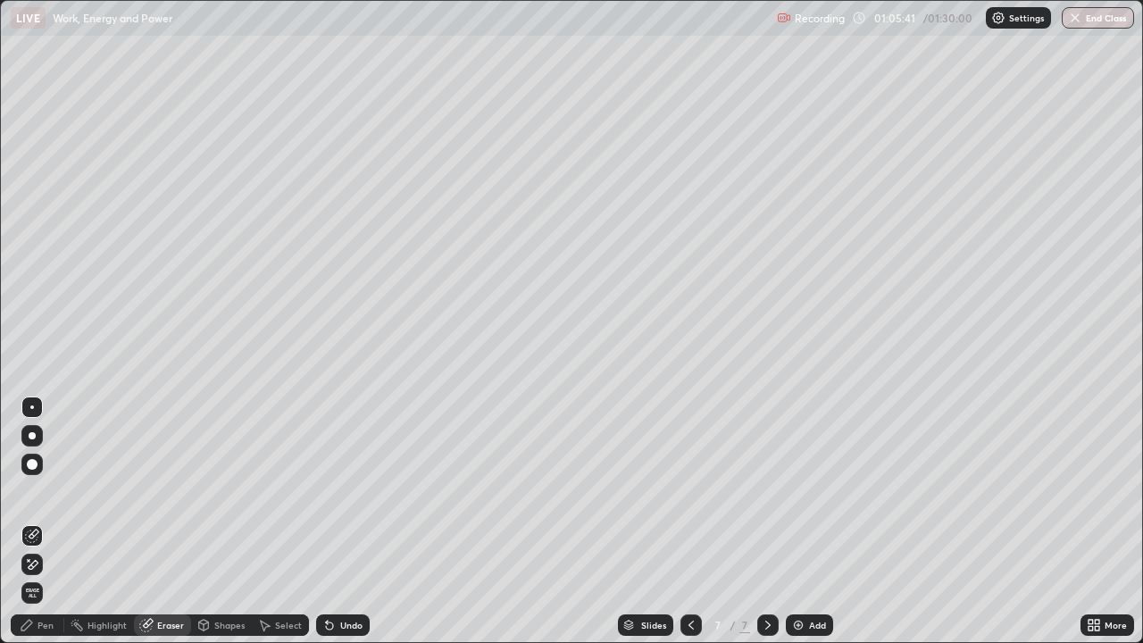
click at [40, 521] on div "Pen" at bounding box center [45, 624] width 16 height 9
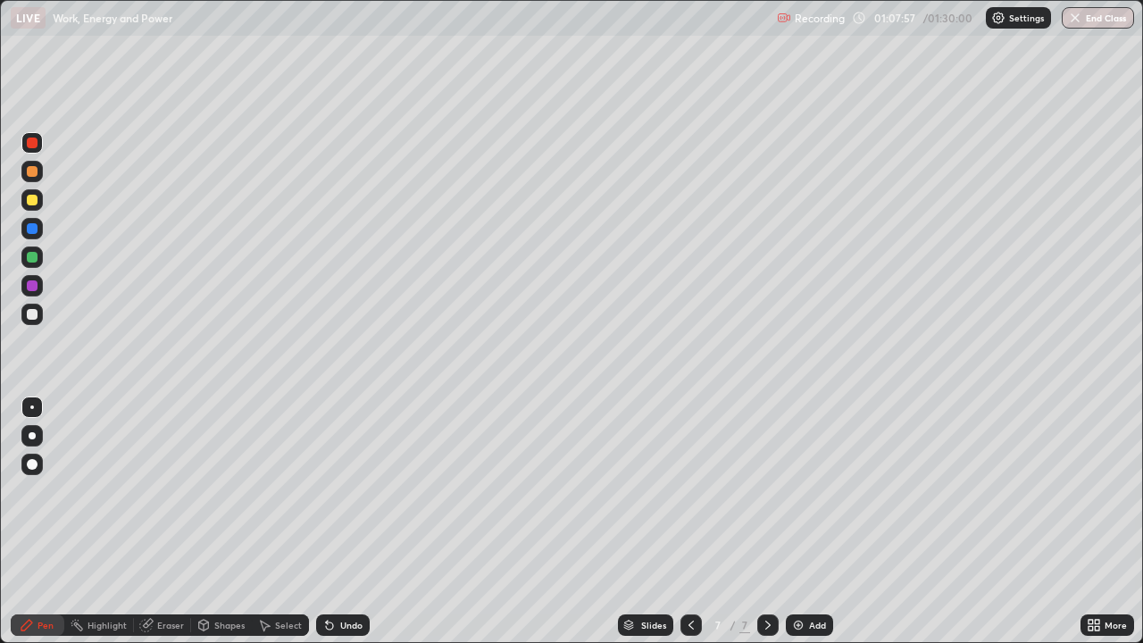
click at [811, 521] on div "Add" at bounding box center [817, 624] width 17 height 9
click at [35, 173] on div at bounding box center [32, 171] width 11 height 11
click at [339, 521] on div "Undo" at bounding box center [343, 624] width 54 height 21
click at [154, 521] on div "Eraser" at bounding box center [162, 624] width 57 height 21
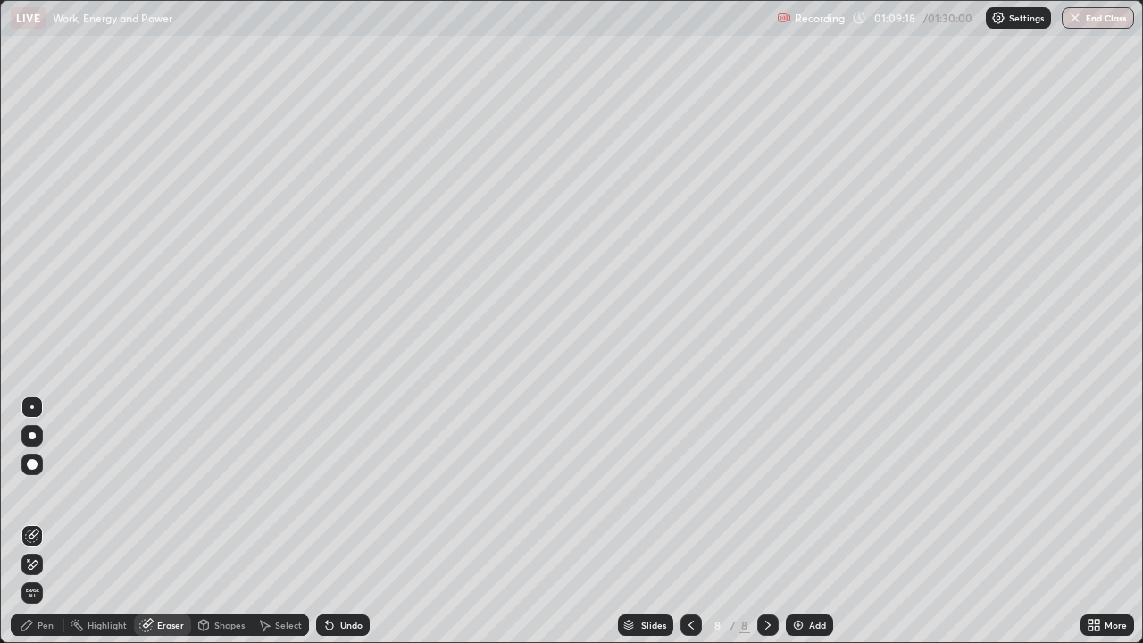
click at [31, 521] on icon at bounding box center [27, 625] width 14 height 14
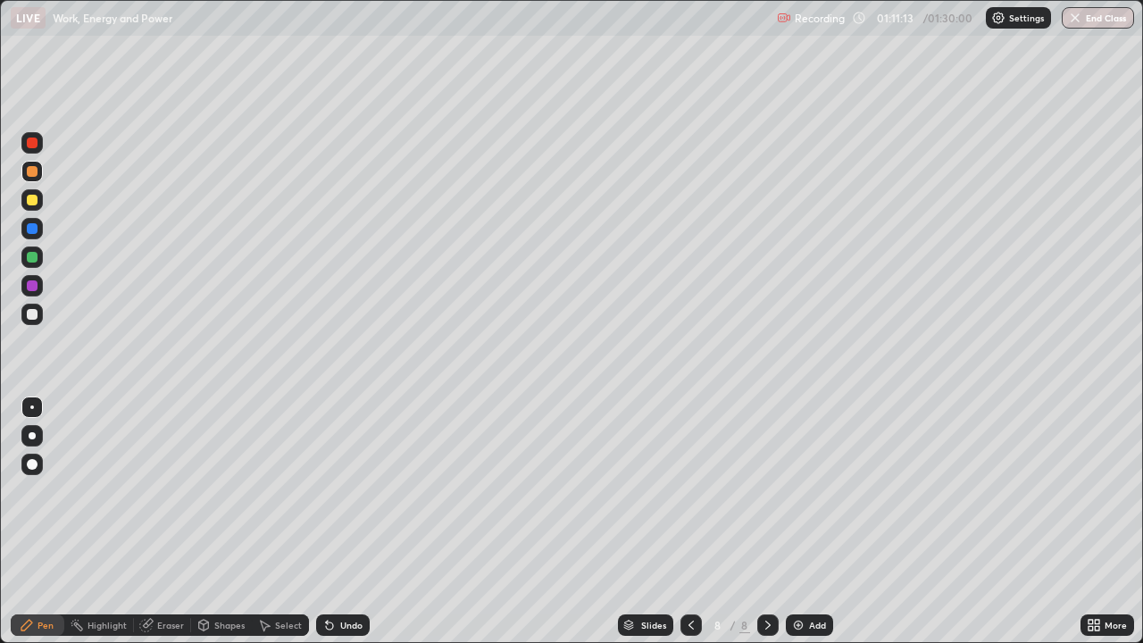
click at [33, 312] on div at bounding box center [32, 314] width 11 height 11
click at [809, 521] on div "Add" at bounding box center [817, 624] width 17 height 9
click at [31, 172] on div at bounding box center [32, 171] width 11 height 11
click at [156, 521] on div "Eraser" at bounding box center [162, 624] width 57 height 21
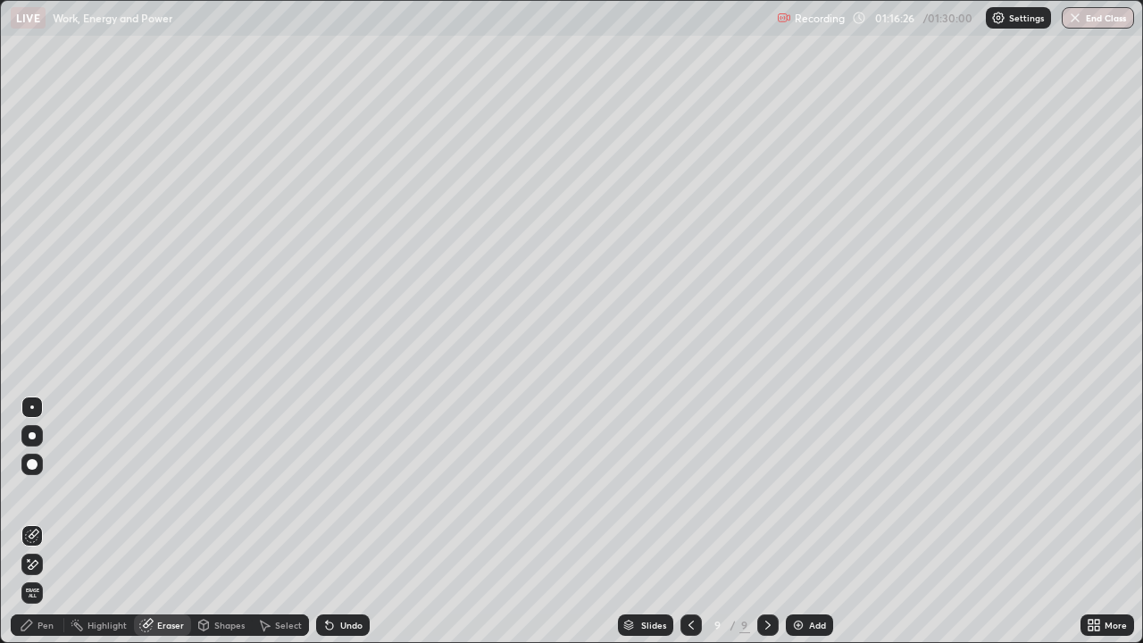
click at [47, 521] on div "Pen" at bounding box center [45, 624] width 16 height 9
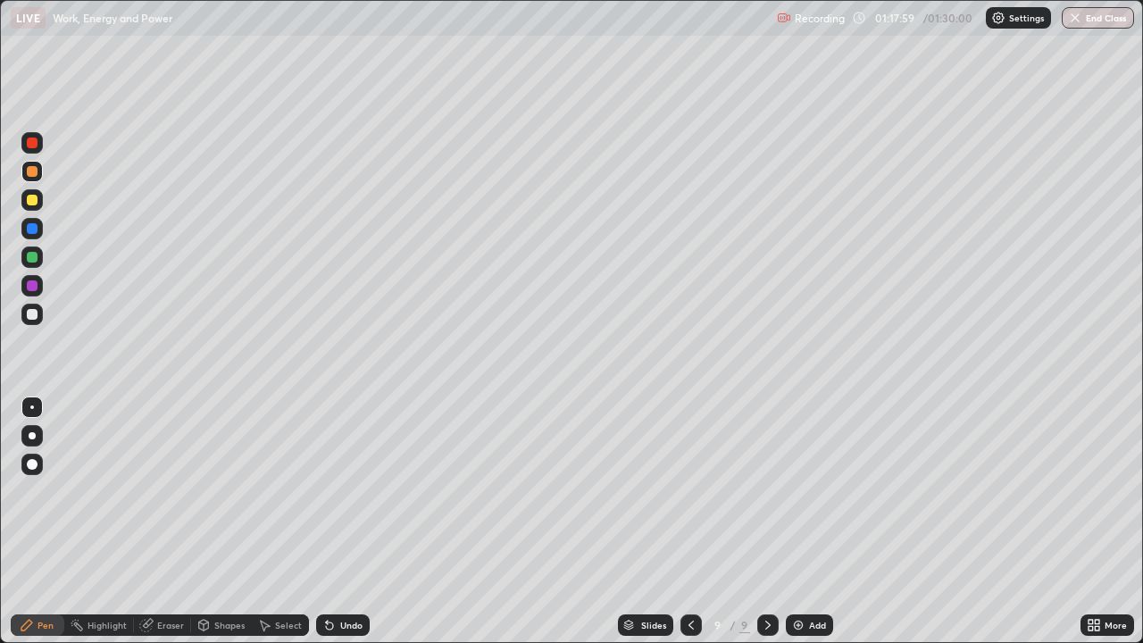
click at [34, 316] on div at bounding box center [32, 314] width 11 height 11
click at [31, 312] on div at bounding box center [32, 314] width 11 height 11
click at [32, 170] on div at bounding box center [32, 171] width 11 height 11
click at [31, 312] on div at bounding box center [32, 314] width 11 height 11
click at [149, 521] on icon at bounding box center [148, 623] width 10 height 9
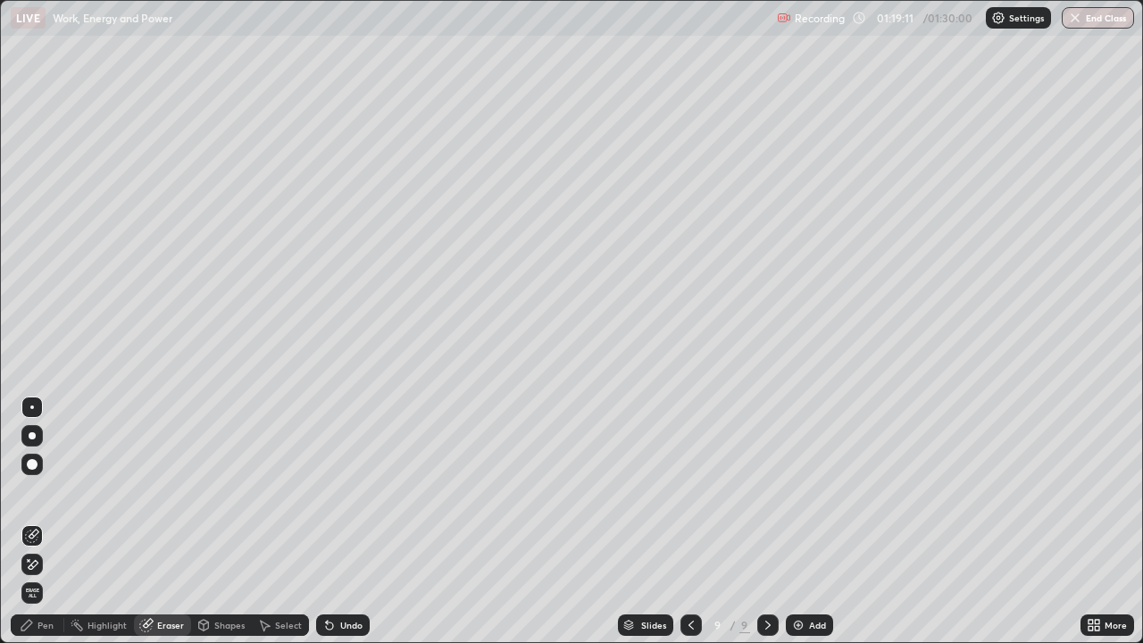
click at [28, 521] on icon at bounding box center [26, 625] width 11 height 11
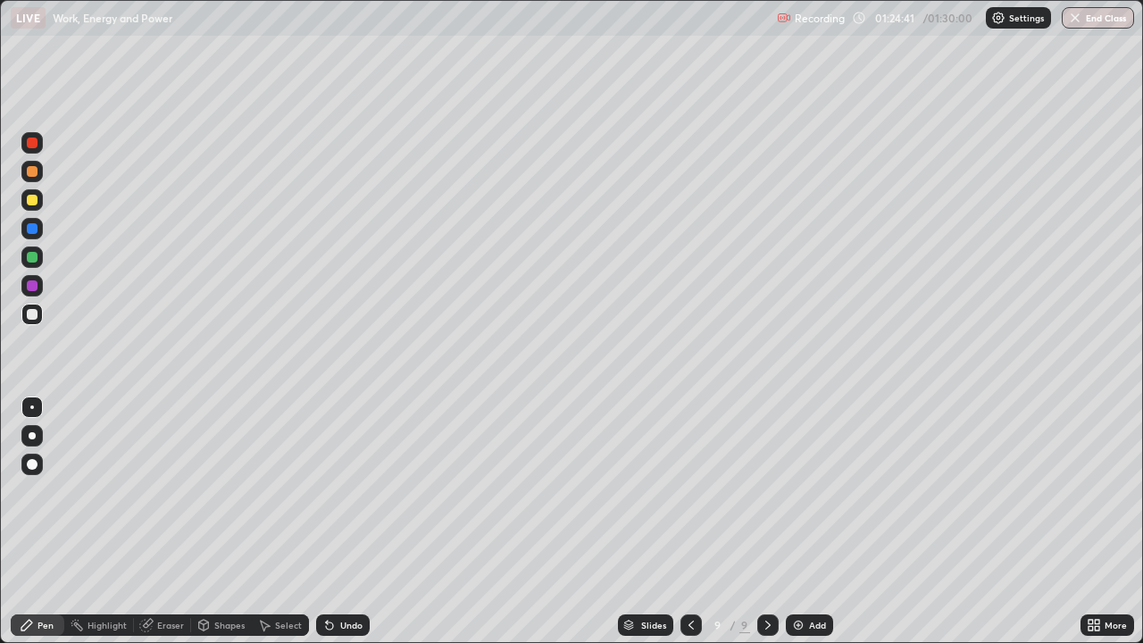
click at [1097, 24] on button "End Class" at bounding box center [1097, 17] width 72 height 21
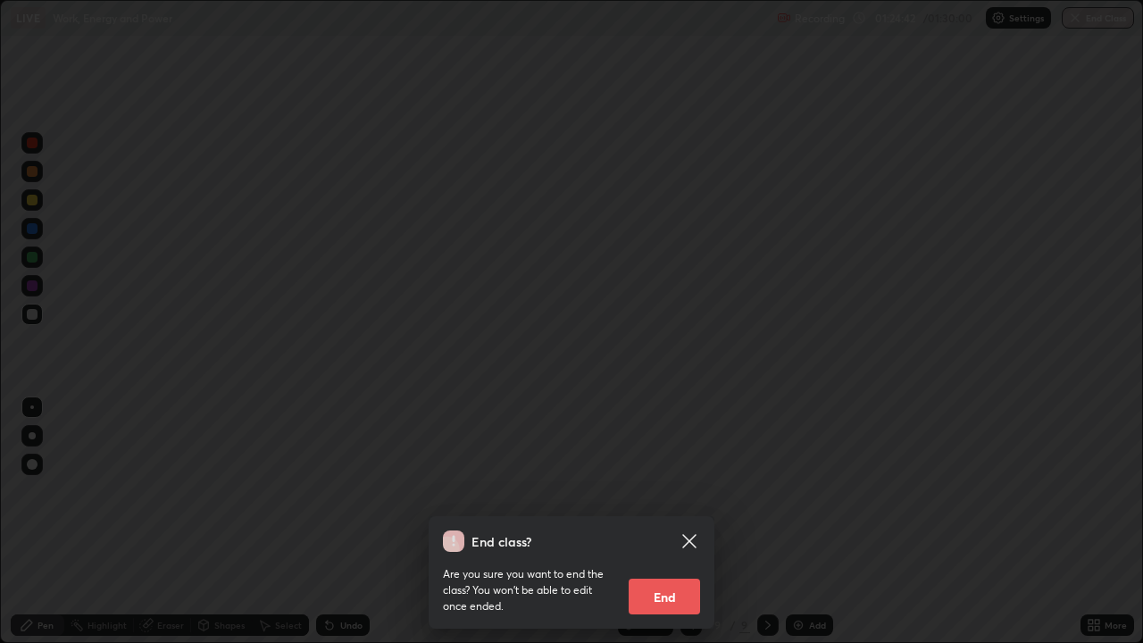
click at [670, 521] on button "End" at bounding box center [663, 596] width 71 height 36
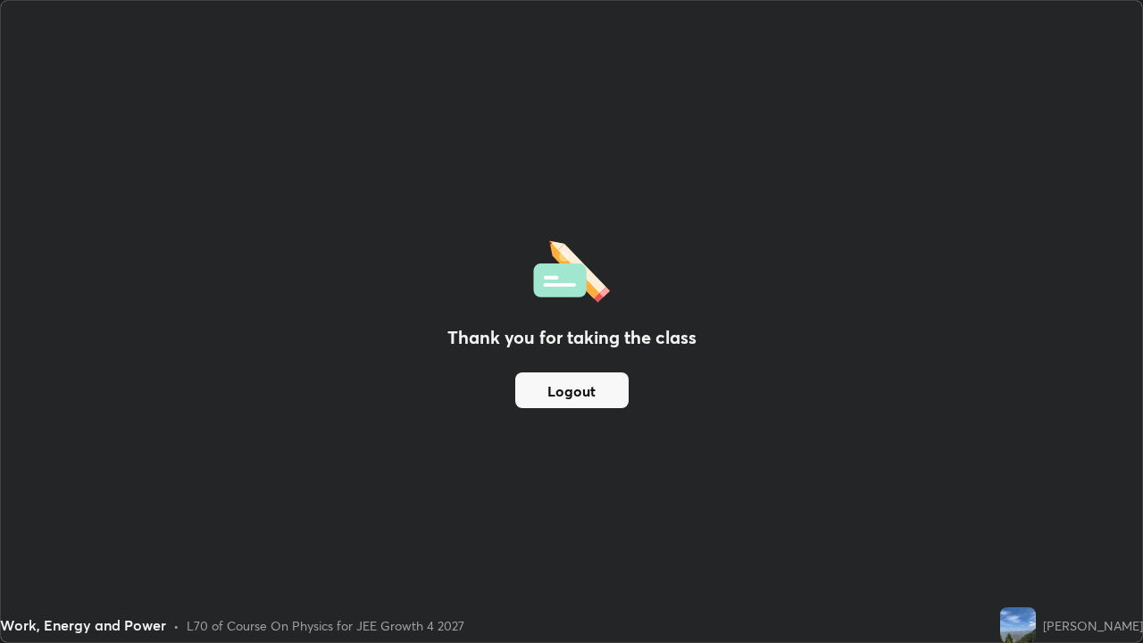
click at [578, 193] on div "Thank you for taking the class Logout" at bounding box center [571, 321] width 1141 height 641
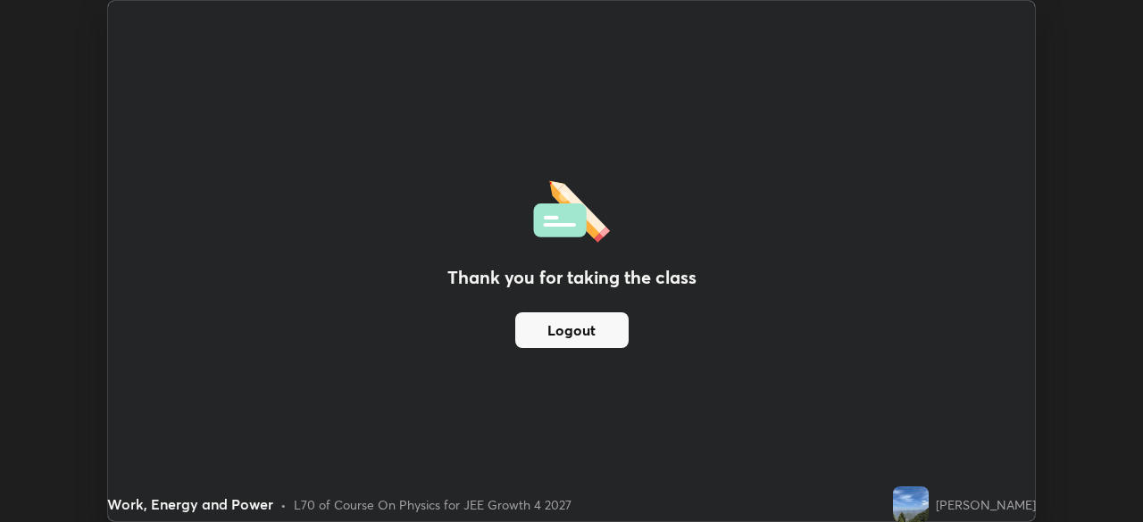
scroll to position [88746, 88126]
